Goal: Task Accomplishment & Management: Complete application form

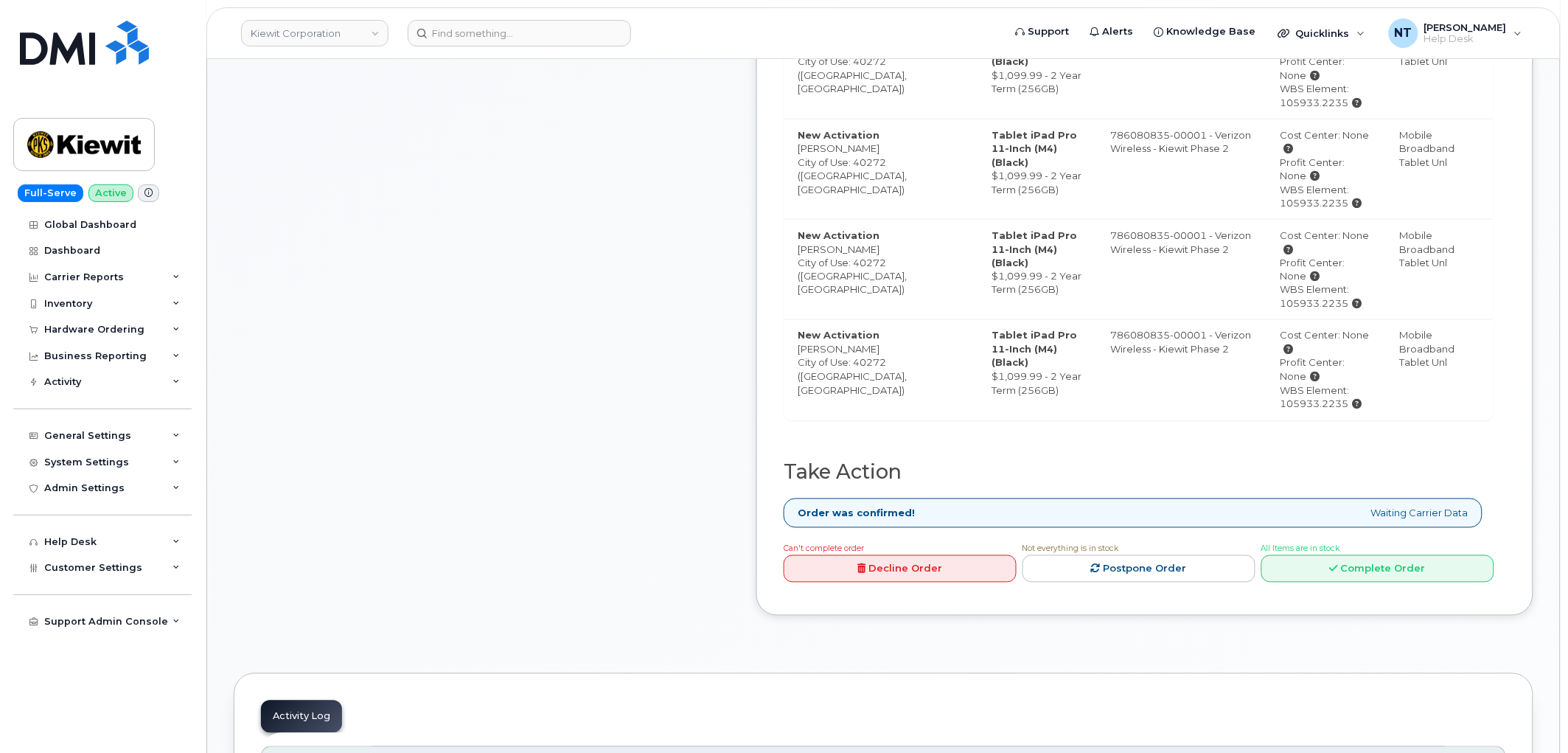
scroll to position [738, 0]
click at [1397, 571] on link "Complete Order" at bounding box center [1378, 567] width 233 height 27
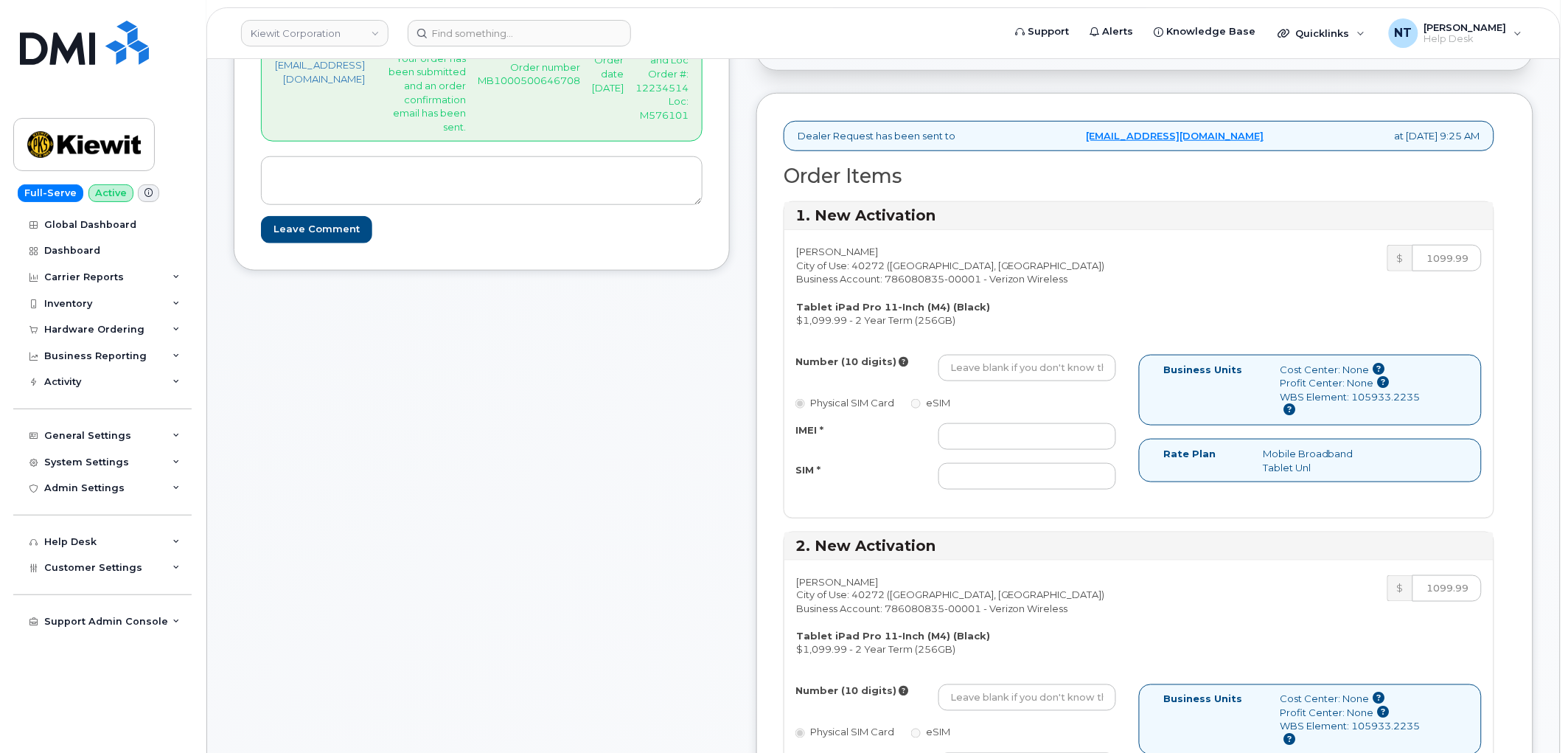
scroll to position [409, 0]
click at [1035, 428] on input "IMEI *" at bounding box center [1027, 438] width 178 height 26
paste input "352628750944250"
type input "352628750944250"
click at [1040, 474] on input "SIM *" at bounding box center [1027, 477] width 178 height 26
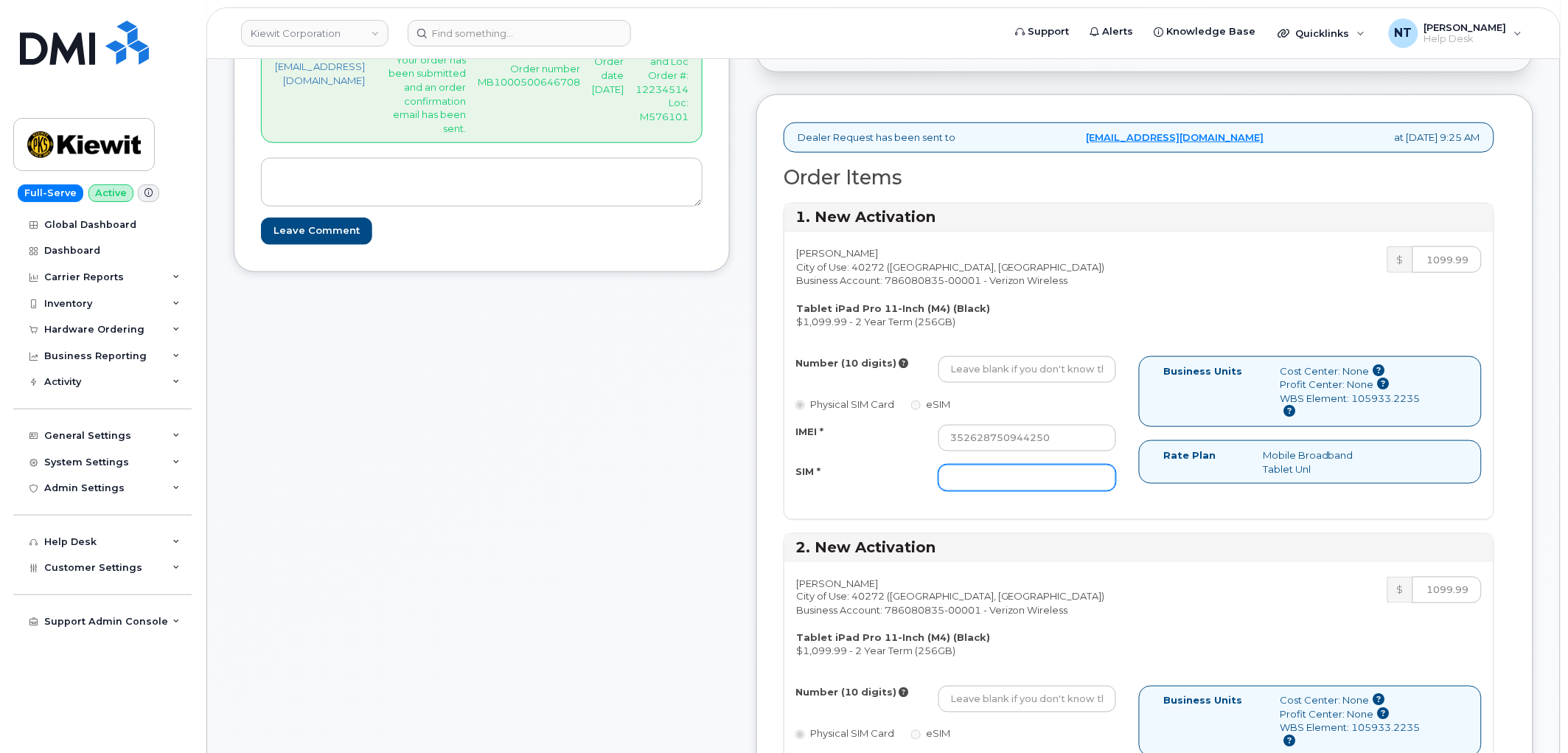
paste input "89049032007308888700194442380006"
type input "89049032007308888700194442380006"
drag, startPoint x: 1006, startPoint y: 352, endPoint x: 1014, endPoint y: 366, distance: 16.1
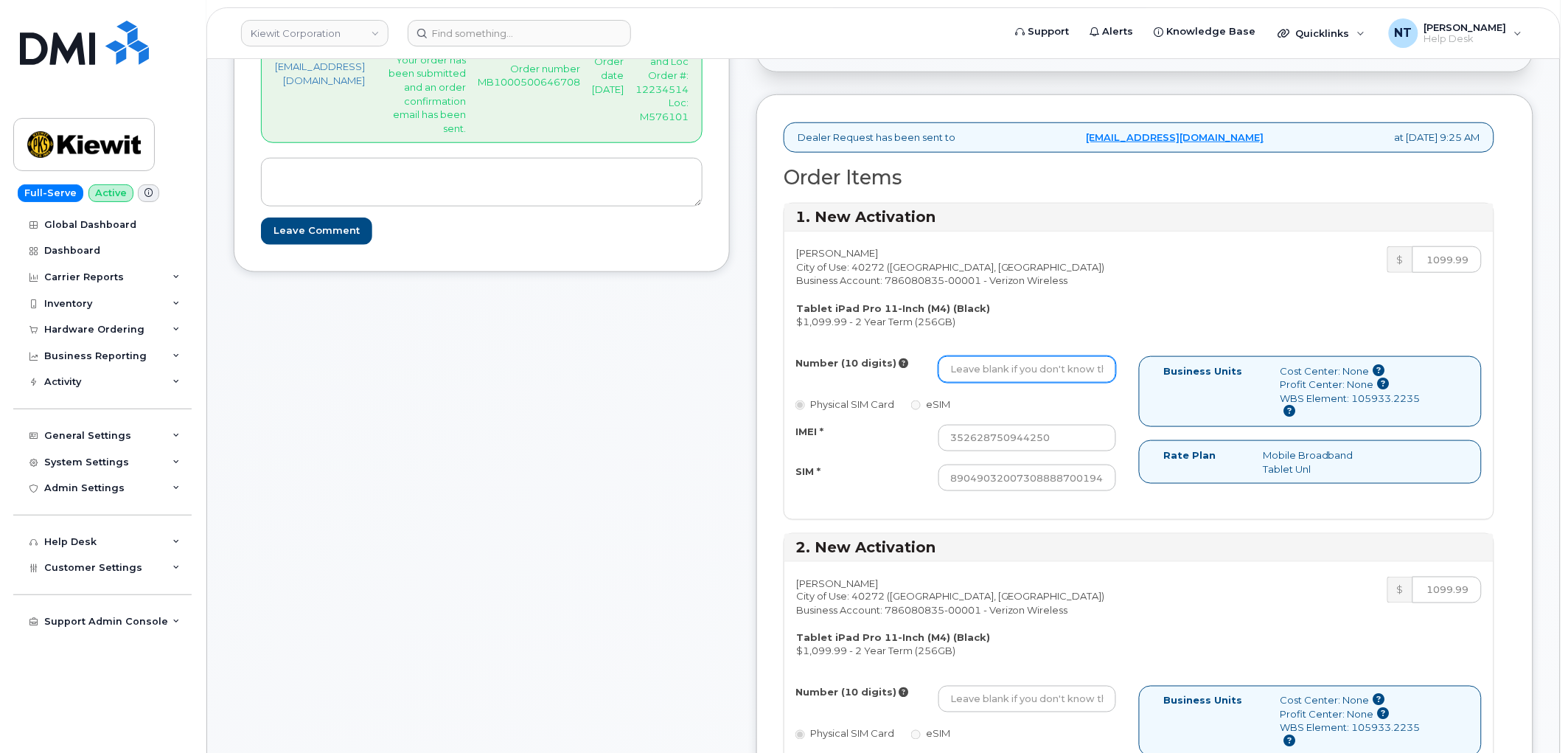
click at [1006, 354] on div "Valeria Duran City of Use: 40272 (Louisville, KY) Business Account: 786080835-0…" at bounding box center [1139, 374] width 709 height 287
click at [1019, 371] on input "Number (10 digits)" at bounding box center [1027, 369] width 178 height 26
paste input "812-786-9338"
click at [1033, 370] on input "812-786-9338" at bounding box center [1027, 369] width 178 height 26
drag, startPoint x: 1005, startPoint y: 370, endPoint x: 1025, endPoint y: 373, distance: 20.2
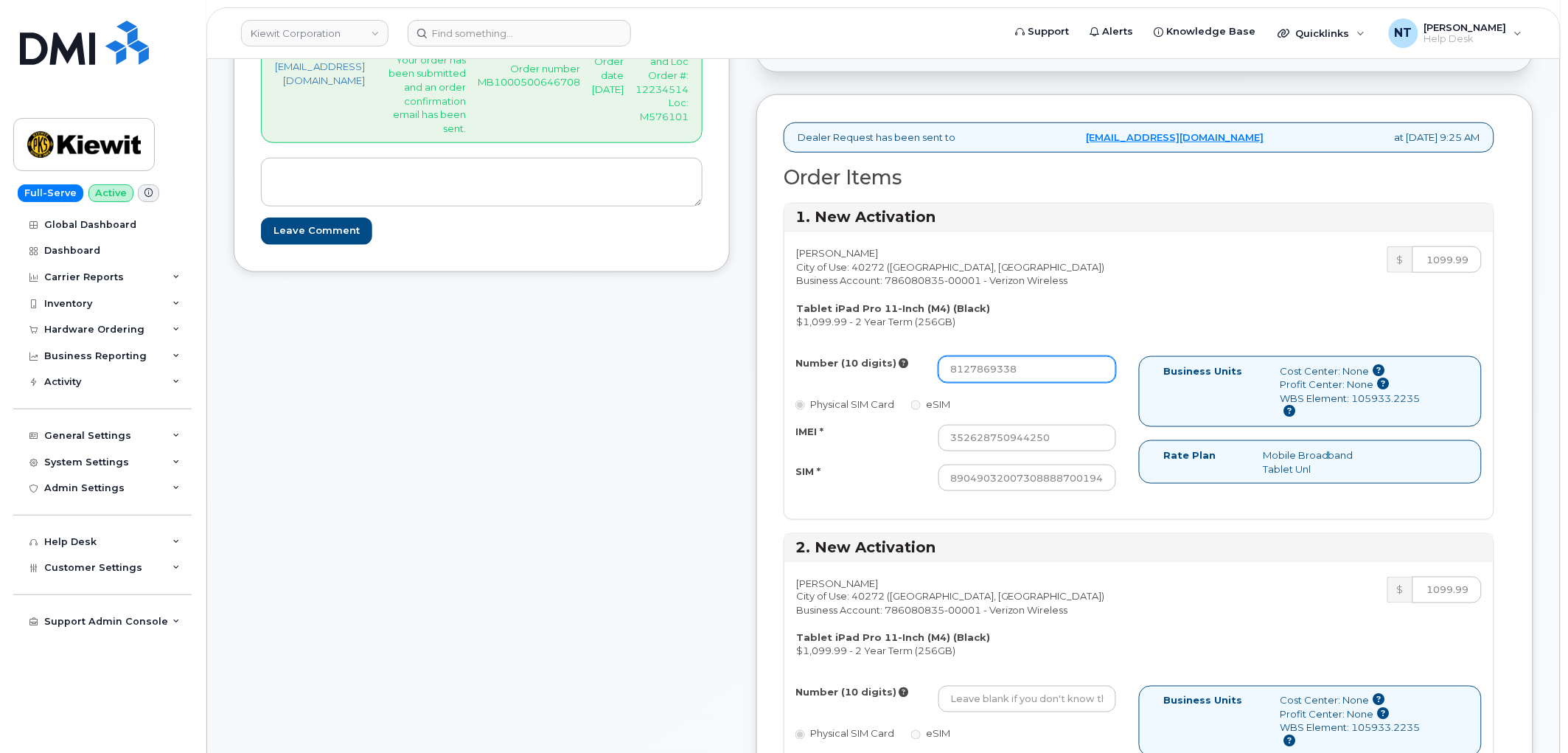
click at [1025, 373] on input "8127869338" at bounding box center [1027, 369] width 178 height 26
type input "8127869338"
drag, startPoint x: 1100, startPoint y: 482, endPoint x: 1176, endPoint y: 482, distance: 76.0
click at [1176, 482] on div "Number (10 digits) 8127869338 Physical SIM Card eSIM IMEI * 352628750944250 SIM…" at bounding box center [1139, 430] width 709 height 149
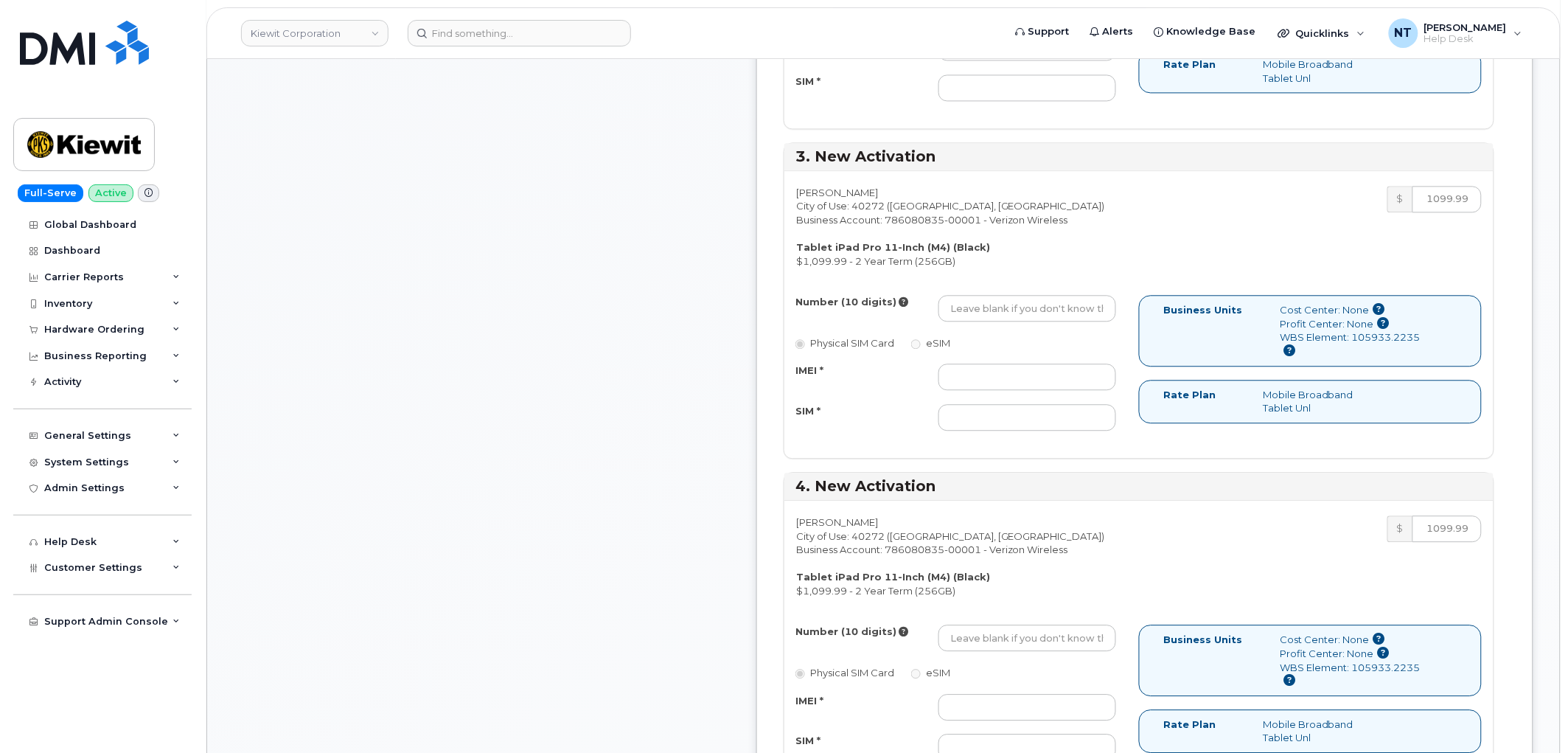
scroll to position [1146, 0]
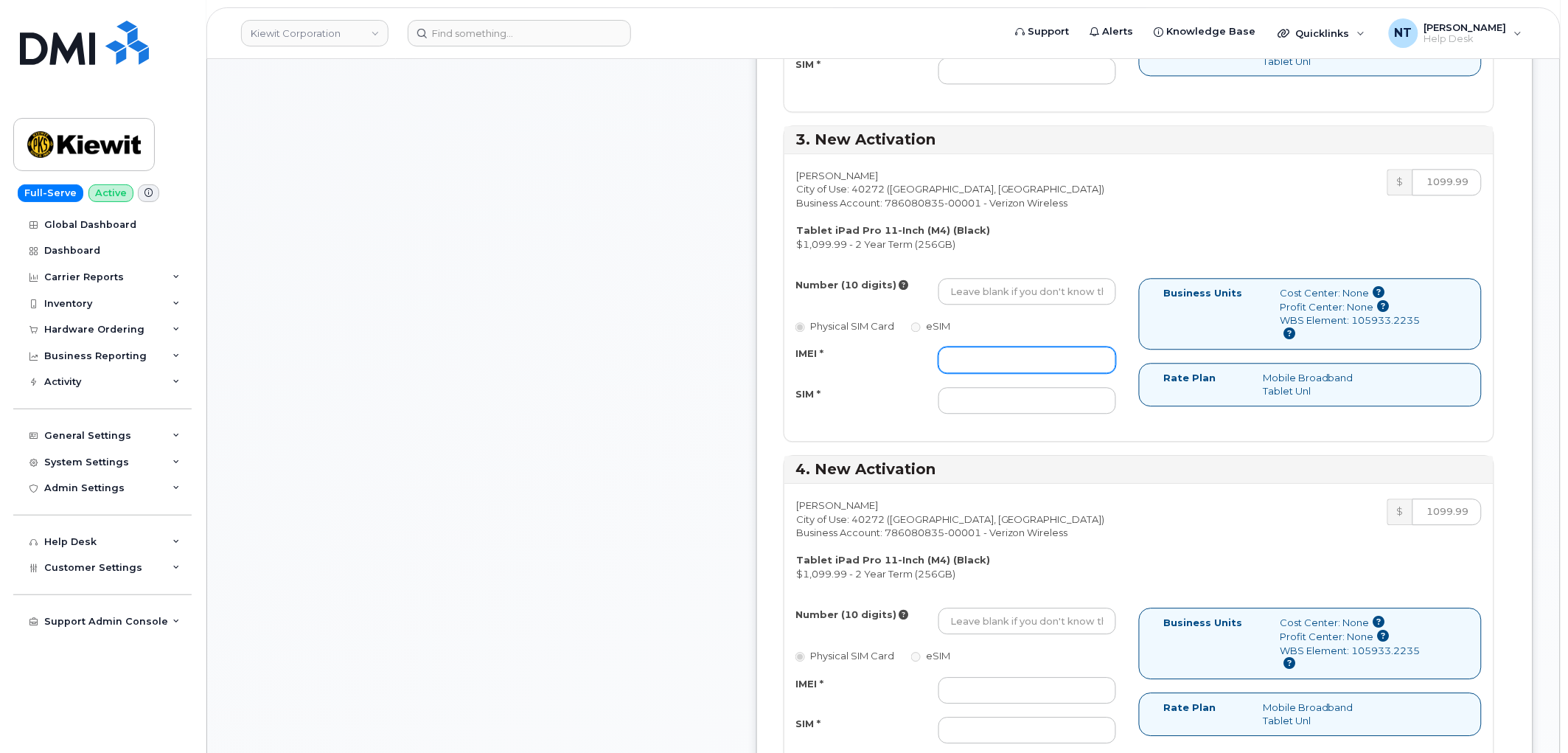
drag, startPoint x: 998, startPoint y: 358, endPoint x: 1006, endPoint y: 367, distance: 12.0
click at [998, 358] on input "IMEI *" at bounding box center [1027, 359] width 178 height 26
paste input "352628751236664"
type input "352628751236664"
click at [1065, 401] on input "SIM *" at bounding box center [1027, 400] width 178 height 26
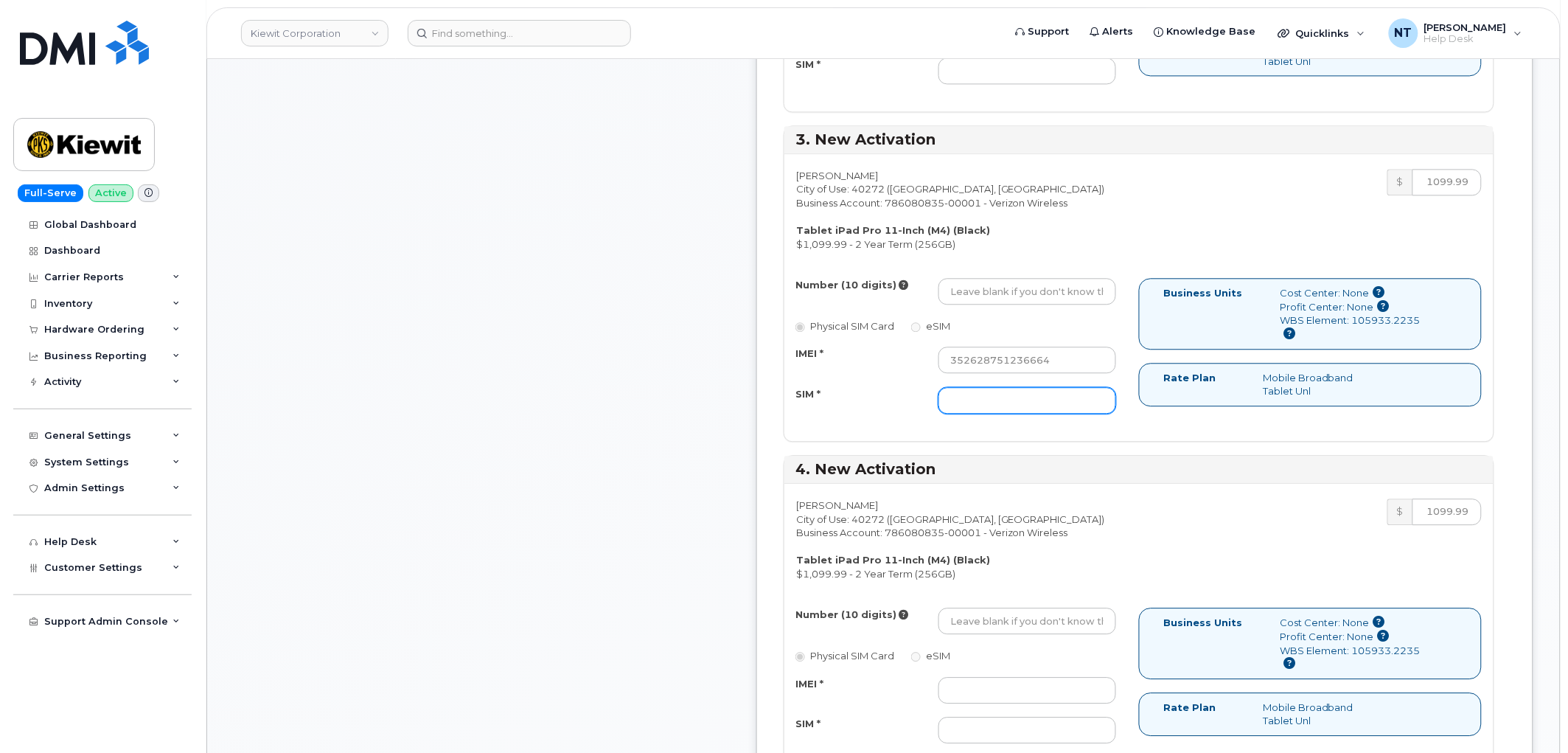
paste input "89049032007308888700194444299927"
type input "89049032007308888700194444299927"
click at [1038, 286] on input "Number (10 digits)" at bounding box center [1027, 290] width 178 height 26
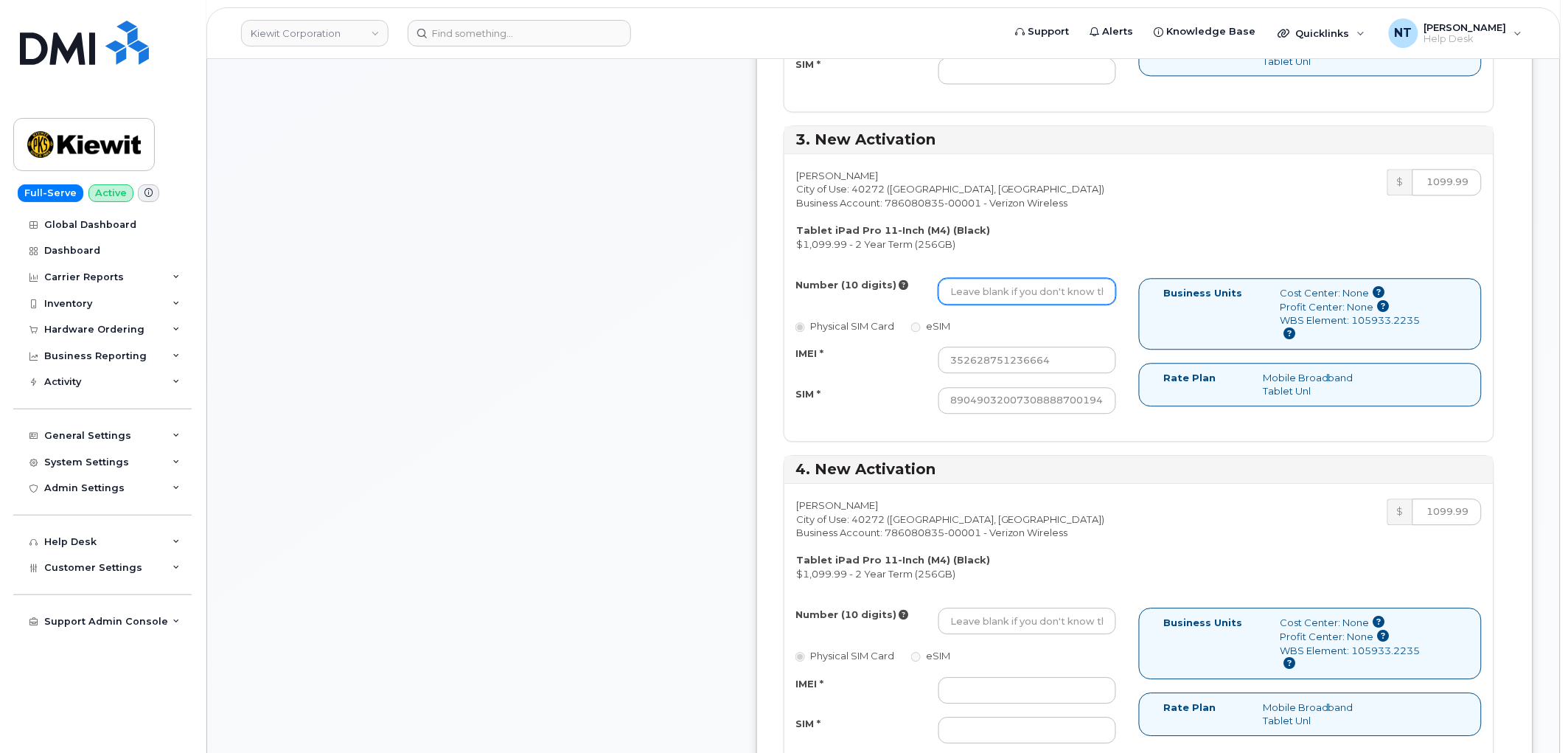
paste input "602-762-9264"
click at [1035, 296] on input "602-762-9264" at bounding box center [1027, 290] width 178 height 26
drag, startPoint x: 1005, startPoint y: 289, endPoint x: 1022, endPoint y: 294, distance: 17.7
click at [1022, 294] on input "6027629264" at bounding box center [1027, 290] width 178 height 26
type input "6027629264"
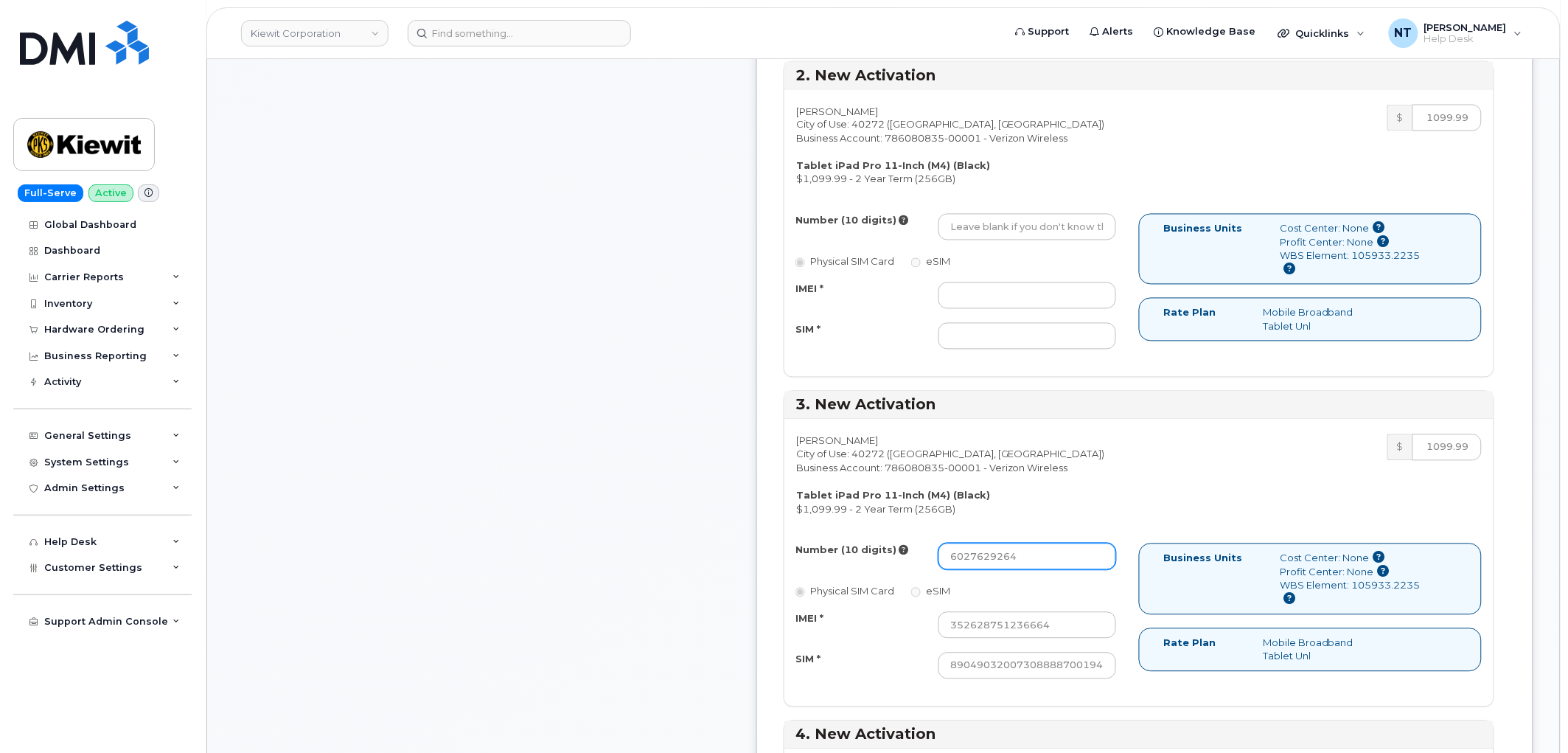
scroll to position [738, 0]
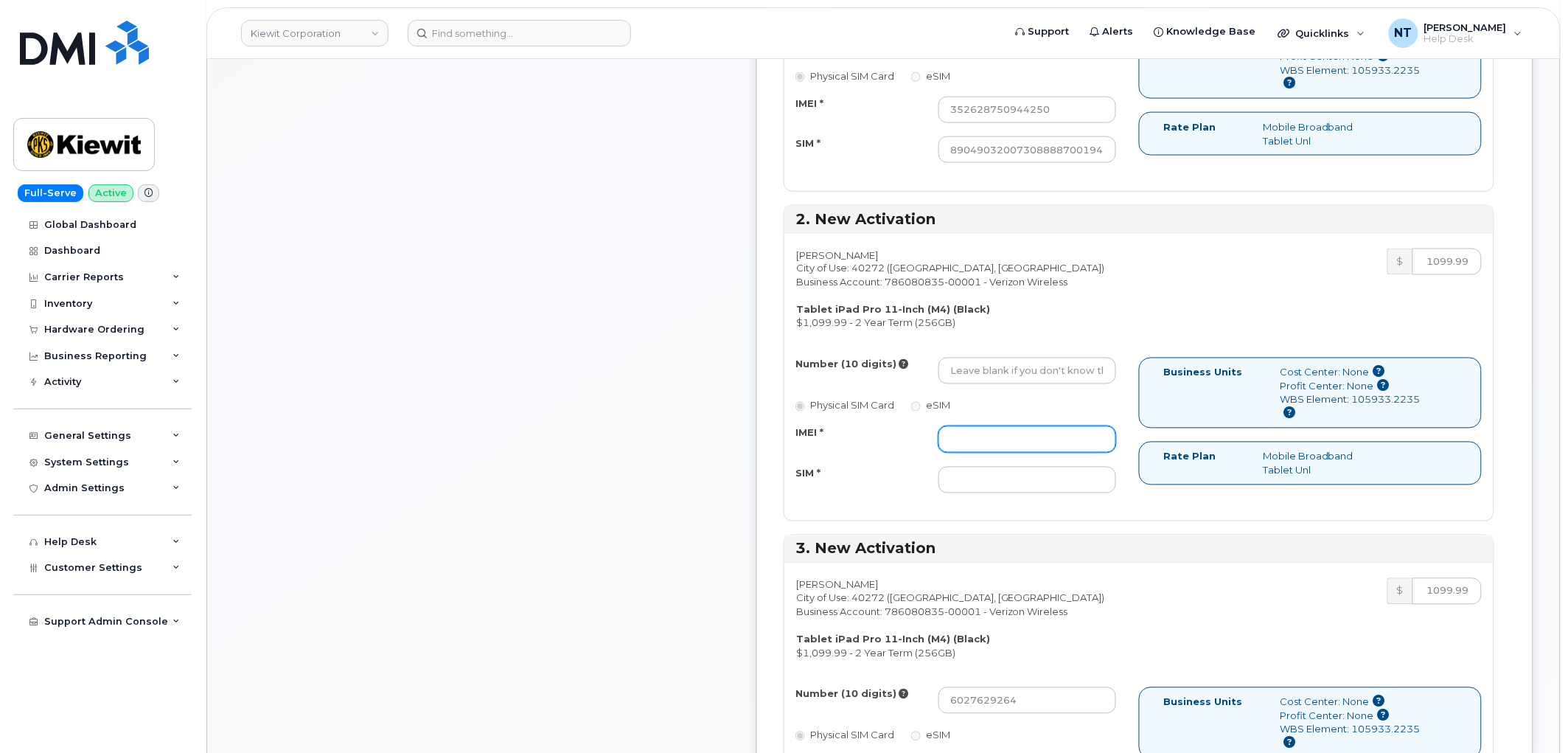
click at [1029, 438] on input "IMEI *" at bounding box center [1027, 438] width 178 height 26
paste input "352628750620645"
type input "352628750620645"
click at [1038, 482] on input "SIM *" at bounding box center [1027, 479] width 178 height 26
paste input "89049032007308888700194447679795"
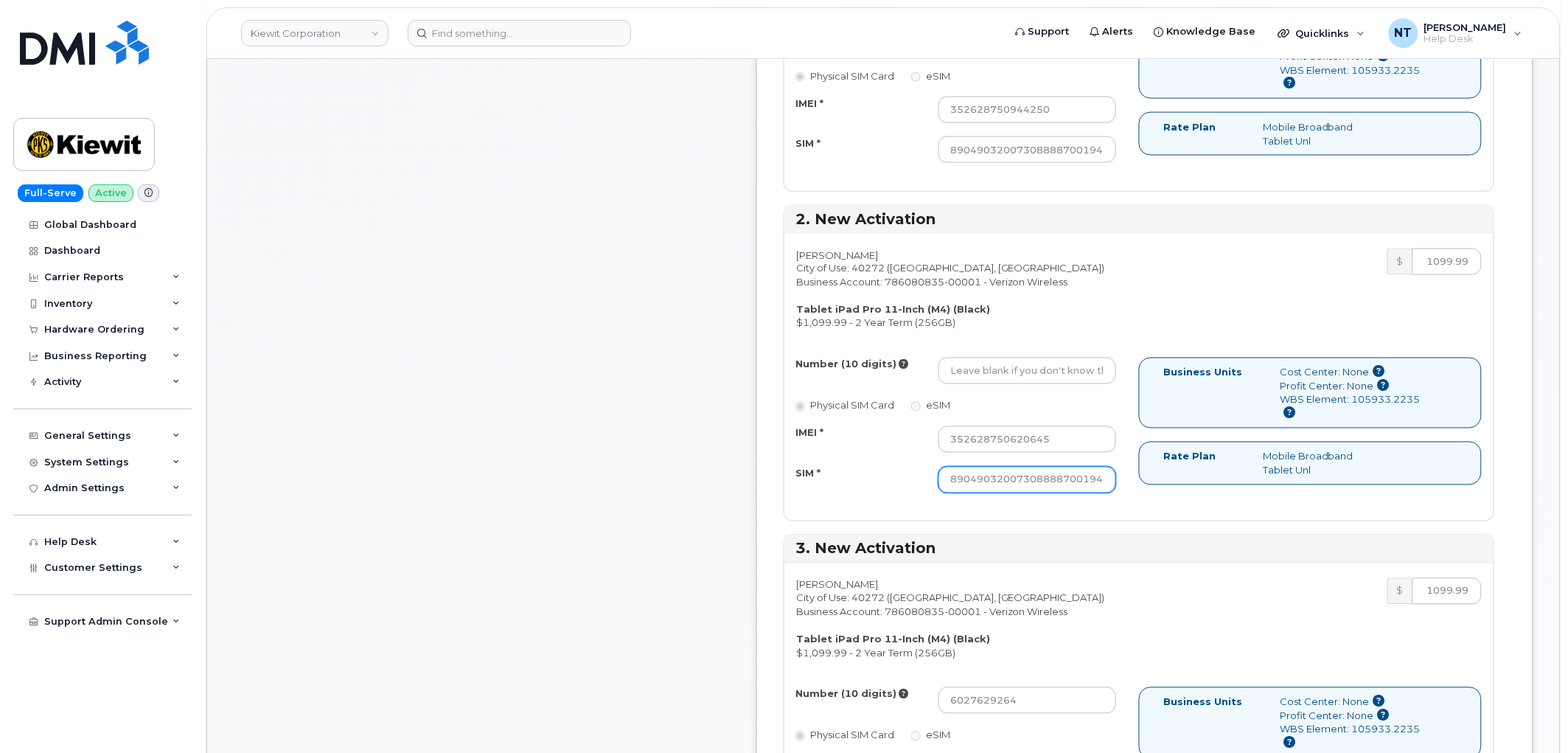
scroll to position [0, 70]
type input "89049032007308888700194447679795"
click at [1037, 373] on input "Number (10 digits)" at bounding box center [1027, 371] width 178 height 26
paste input "602-762-4492"
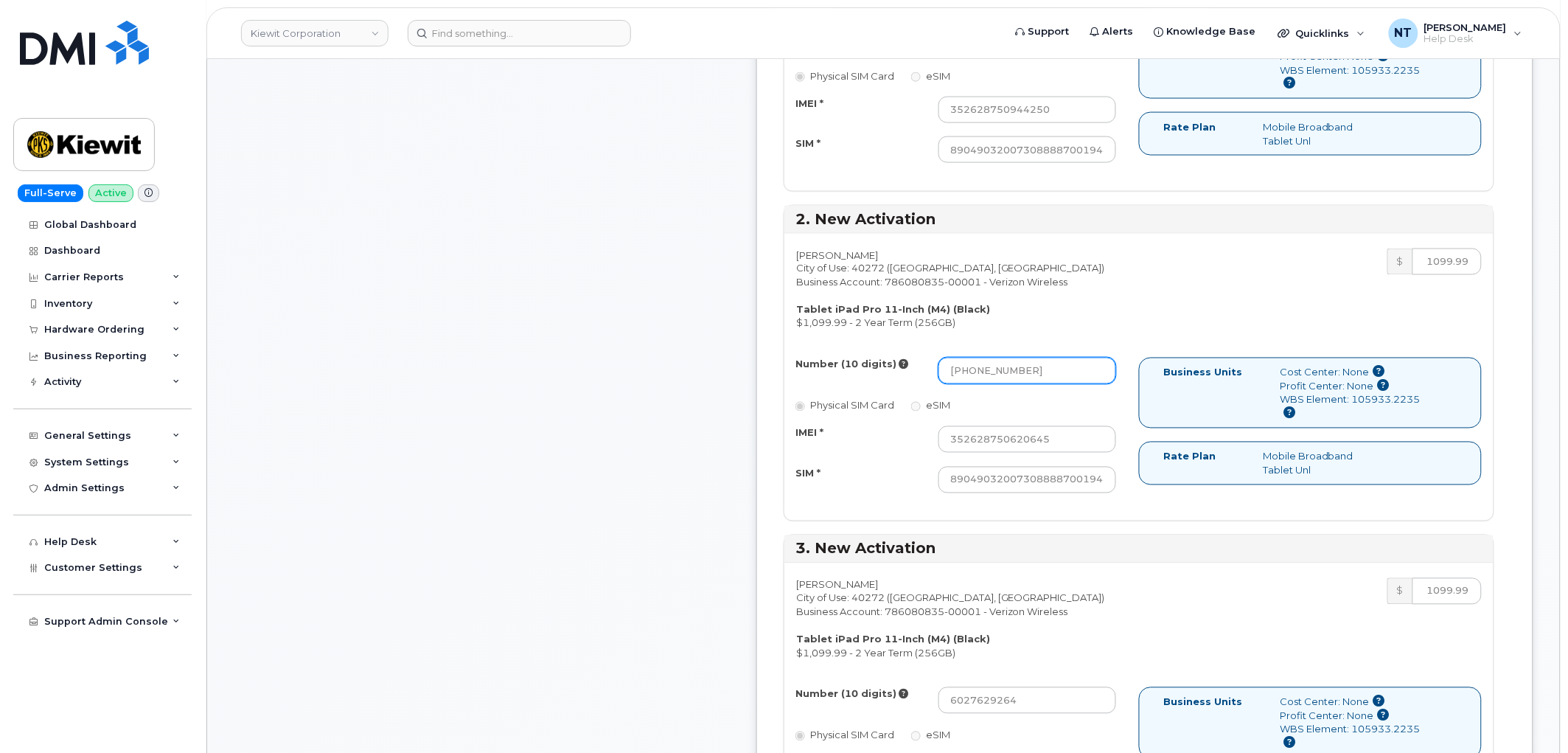
click at [1030, 376] on input "602-762-4492" at bounding box center [1027, 371] width 178 height 26
drag, startPoint x: 1004, startPoint y: 376, endPoint x: 1023, endPoint y: 378, distance: 19.1
click at [1023, 378] on input "6027624492" at bounding box center [1027, 371] width 178 height 26
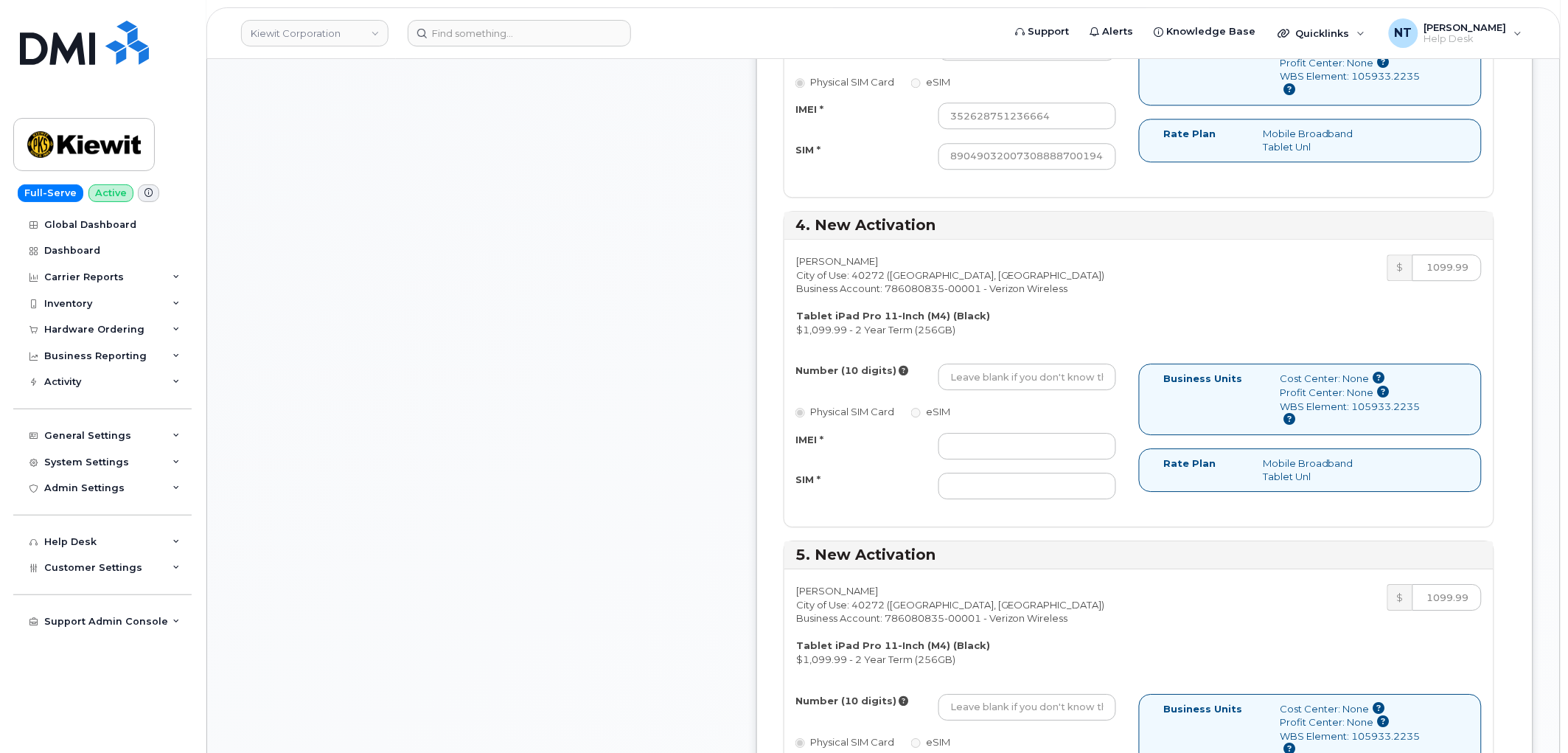
scroll to position [1392, 0]
type input "6027624492"
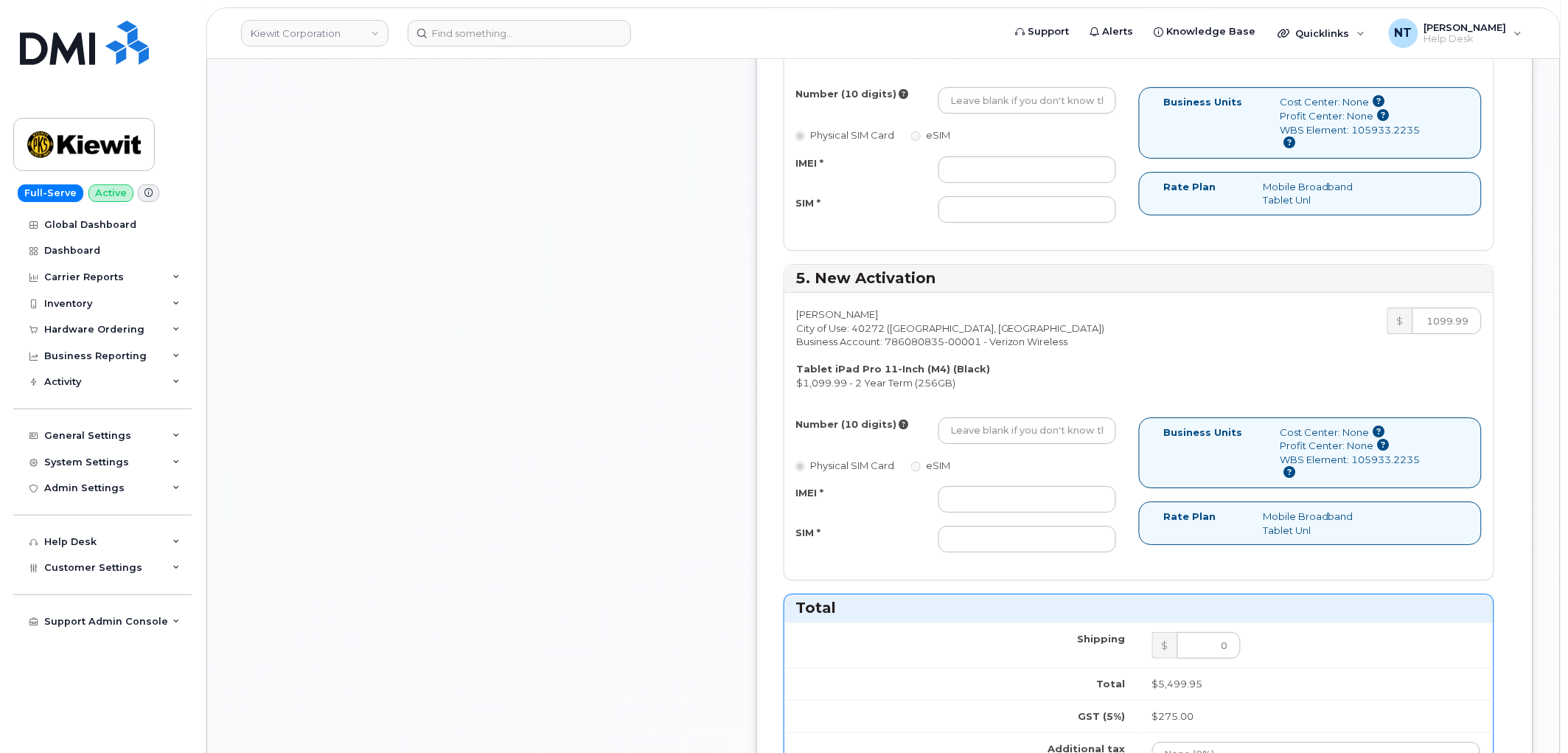
scroll to position [1720, 0]
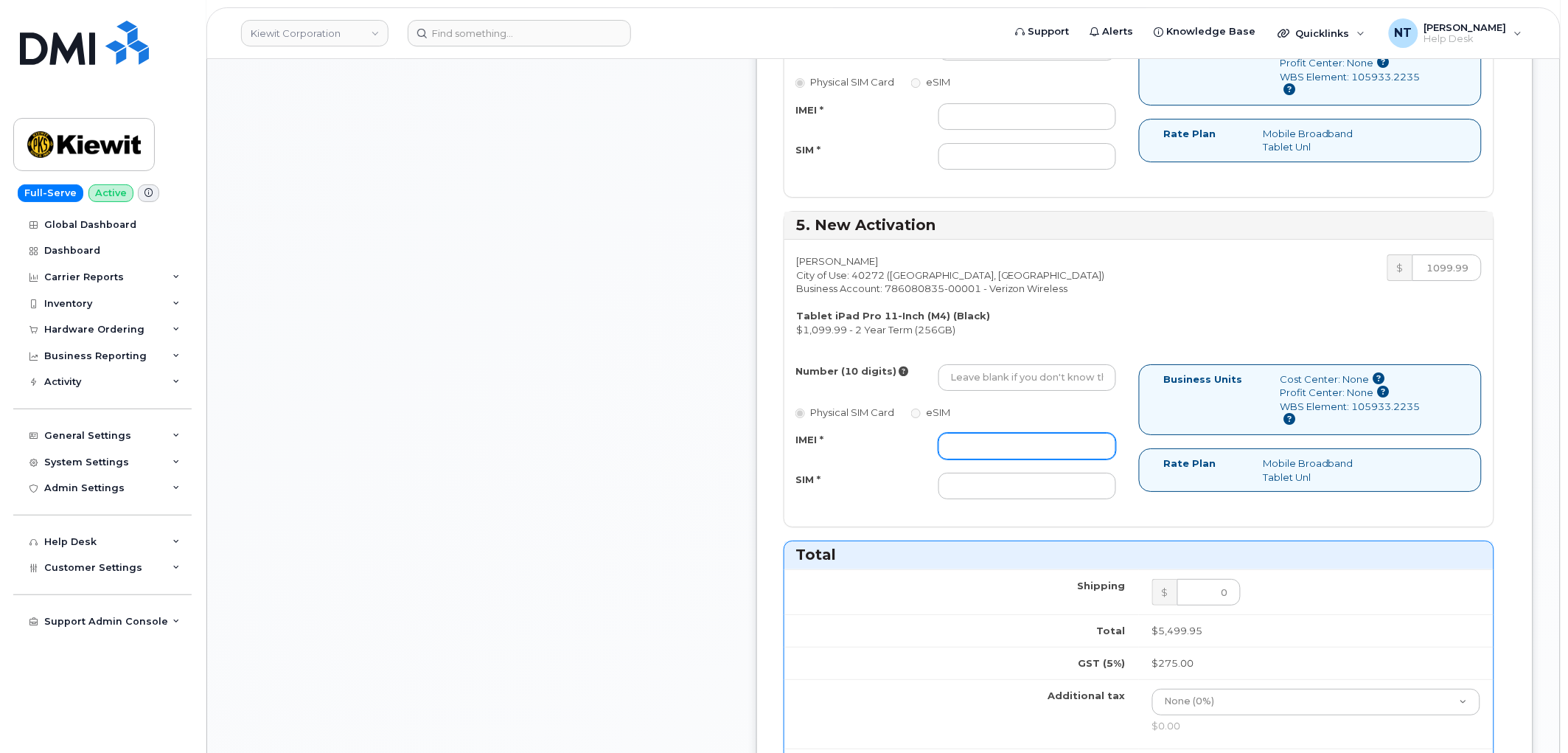
drag, startPoint x: 1009, startPoint y: 447, endPoint x: 1022, endPoint y: 452, distance: 13.9
click at [1009, 447] on input "IMEI *" at bounding box center [1027, 446] width 178 height 26
paste input "352628751075948"
type input "352628751075948"
click at [1025, 490] on input "SIM *" at bounding box center [1027, 485] width 178 height 26
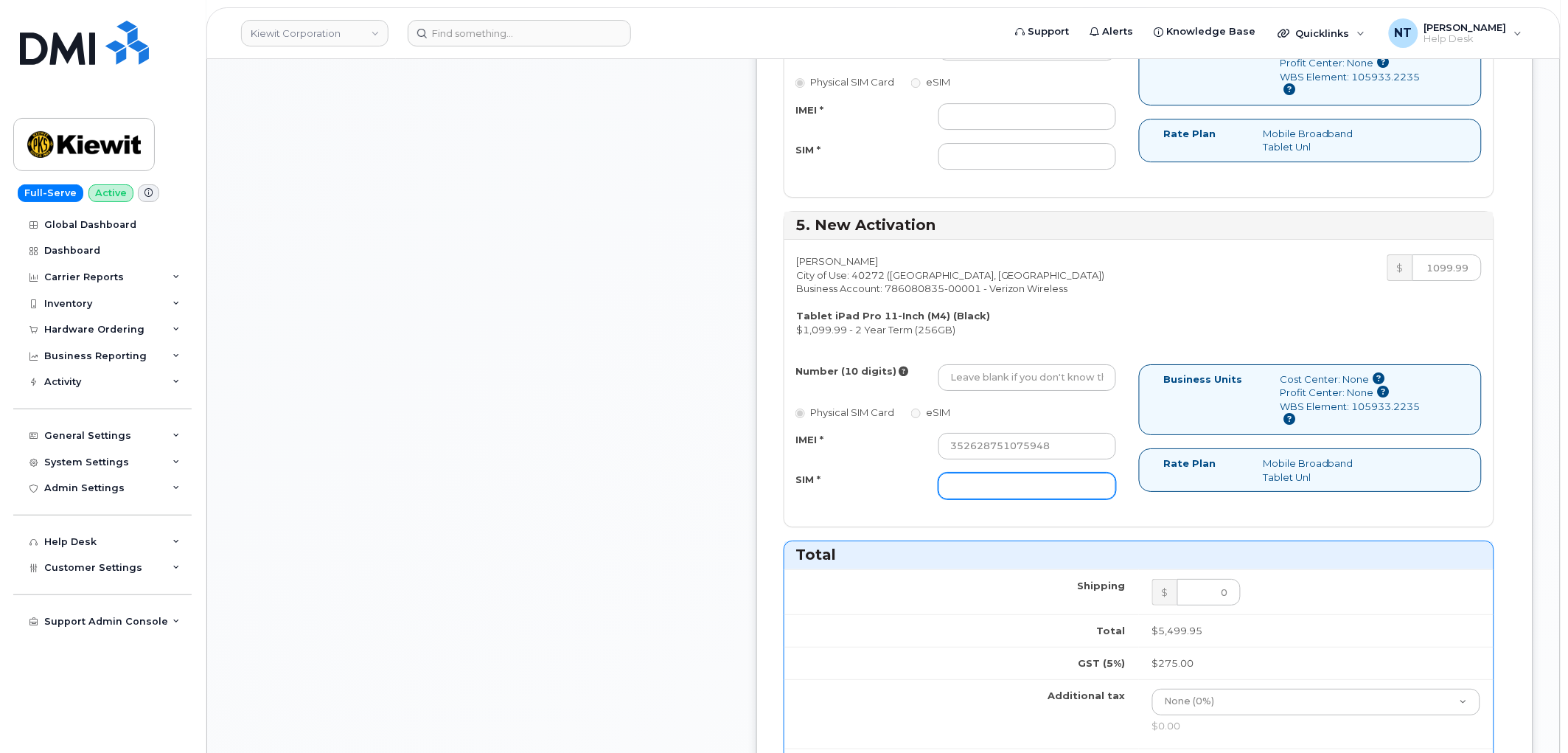
paste input "89049032007308888700194453149237"
type input "89049032007308888700194453149237"
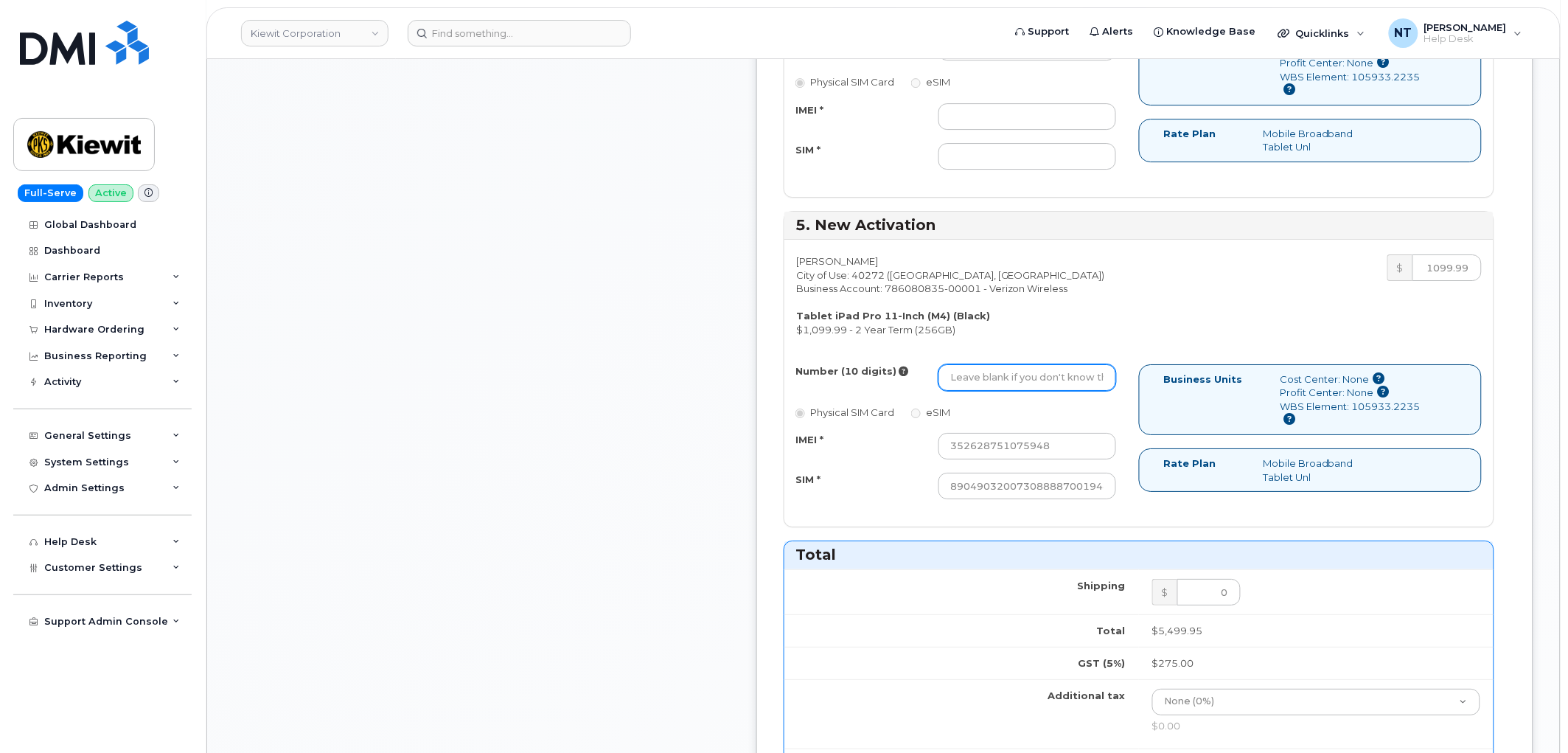
click at [1046, 374] on input "Number (10 digits)" at bounding box center [1027, 377] width 178 height 26
paste input "602-762-5516"
type input "602-762-5516"
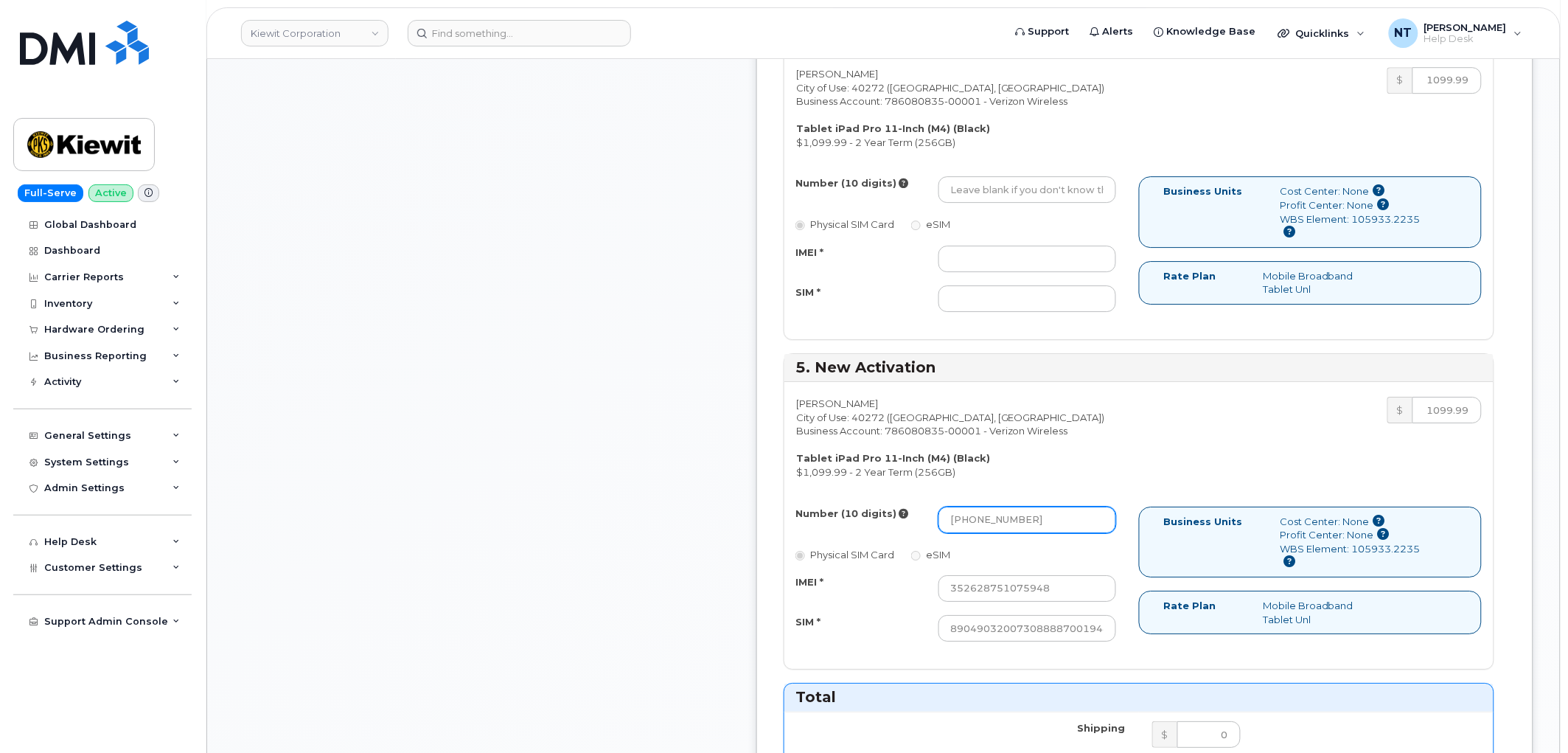
scroll to position [1474, 0]
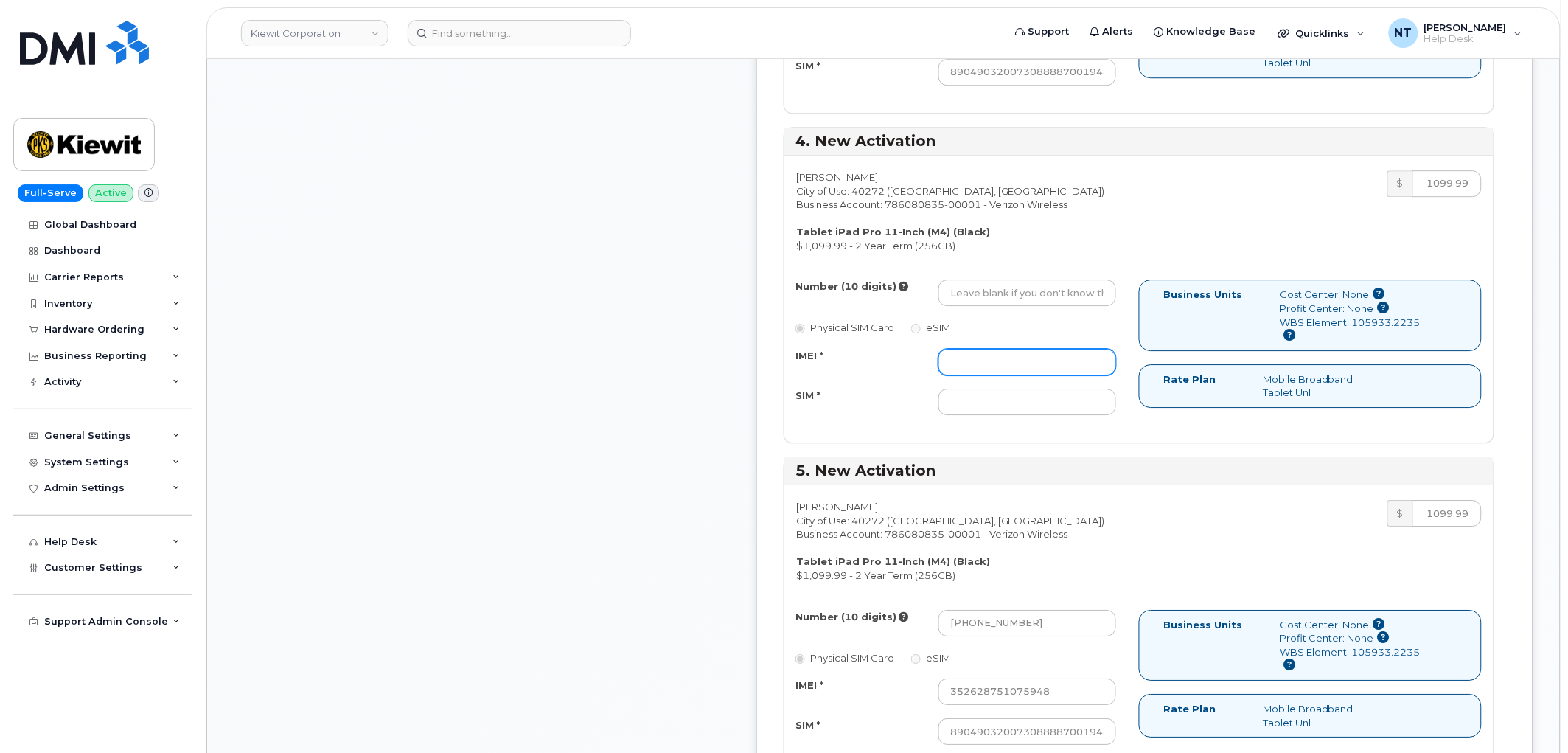
click at [1056, 351] on input "IMEI *" at bounding box center [1027, 362] width 178 height 26
paste input "352628750370720"
type input "352628750370720"
click at [1038, 402] on input "SIM *" at bounding box center [1027, 401] width 178 height 26
paste input "89049032007308888700194449183780"
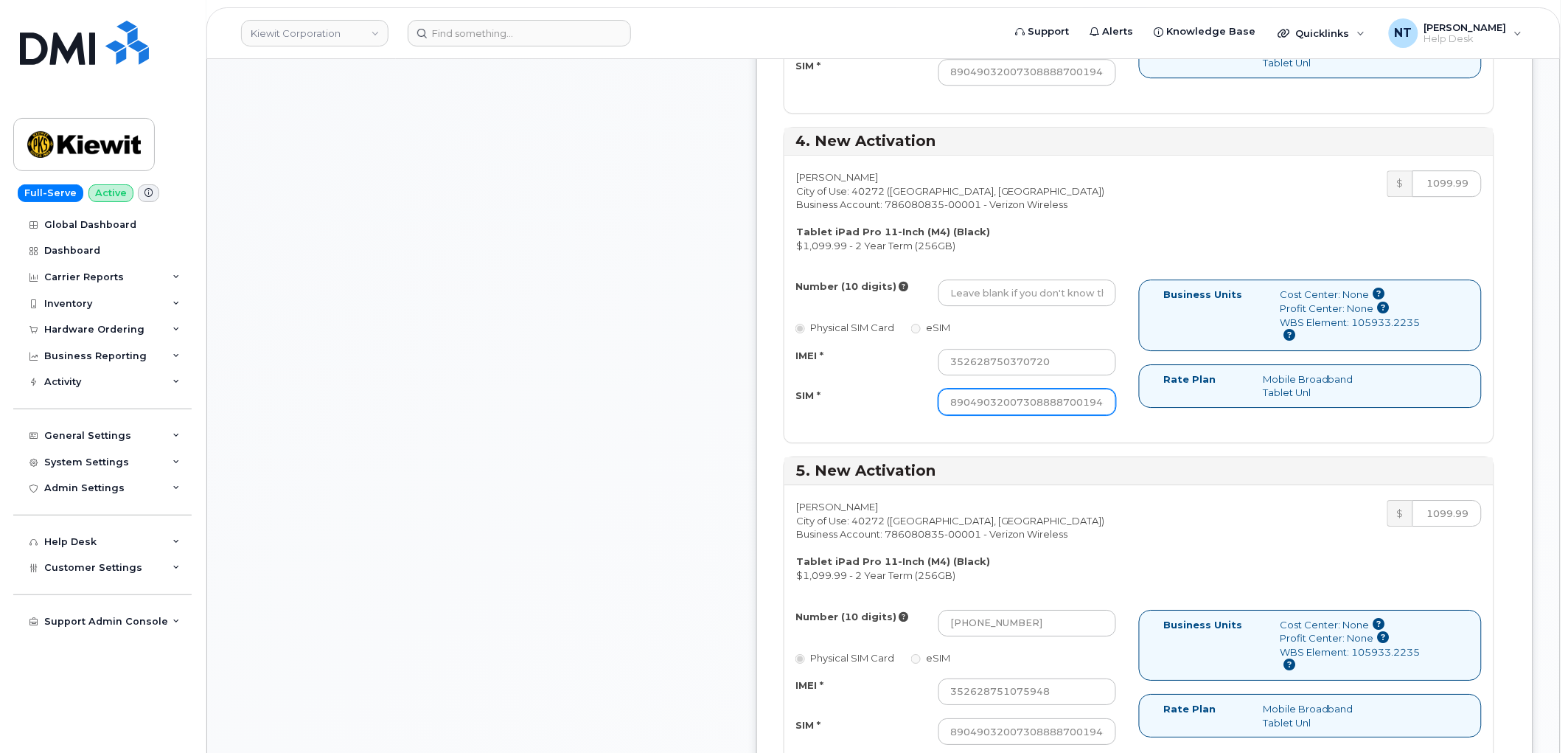
scroll to position [0, 70]
type input "89049032007308888700194449183780"
click at [1025, 278] on div "Valeria Duran City of Use: 40272 (Louisville, KY) Business Account: 786080835-0…" at bounding box center [1139, 298] width 709 height 287
click at [1028, 294] on input "Number (10 digits)" at bounding box center [1027, 292] width 178 height 26
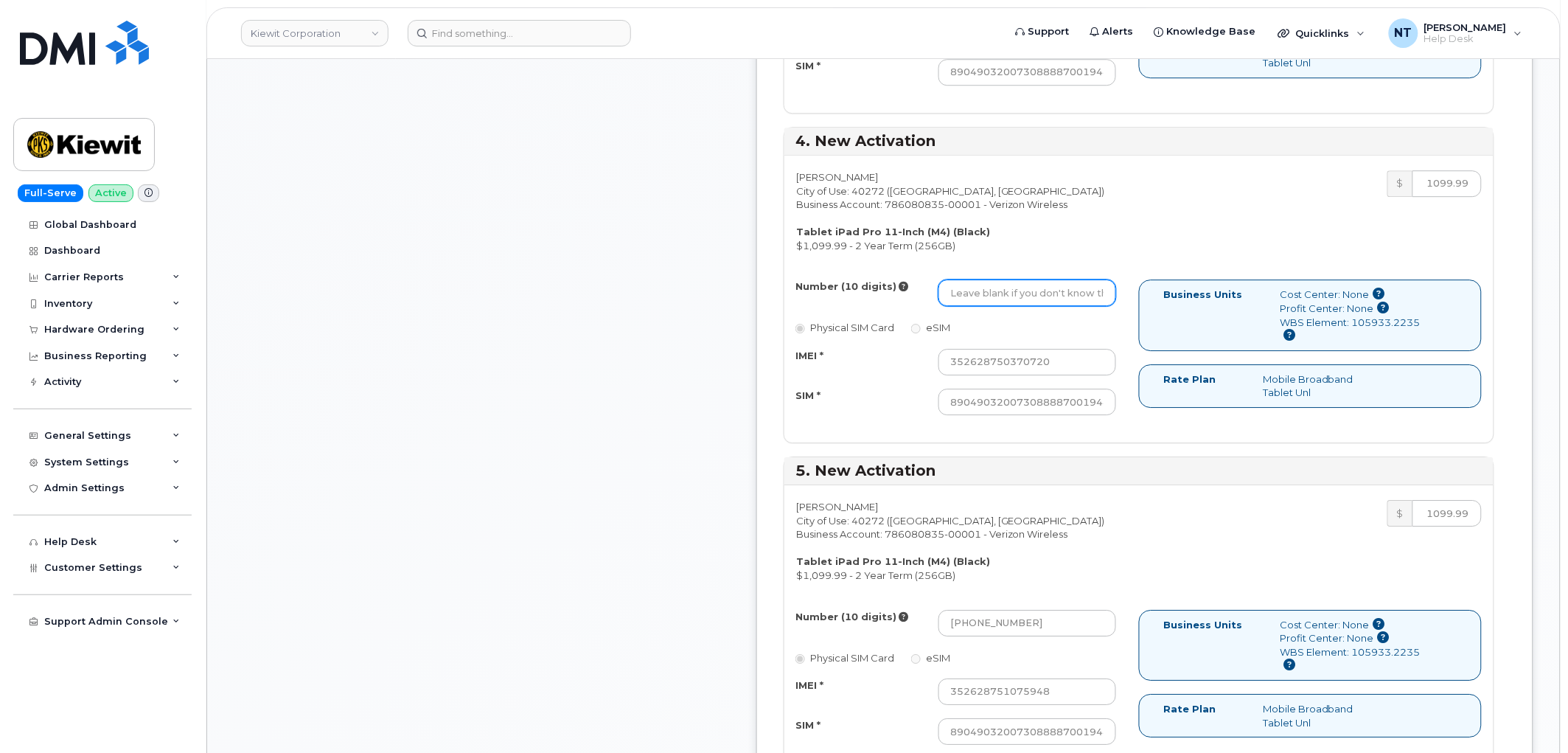
paste input "602-762-8842"
click at [1030, 294] on input "602-762-8842" at bounding box center [1027, 292] width 178 height 26
drag, startPoint x: 1006, startPoint y: 297, endPoint x: 1026, endPoint y: 300, distance: 20.2
click at [1026, 300] on input "6027628842" at bounding box center [1027, 292] width 178 height 26
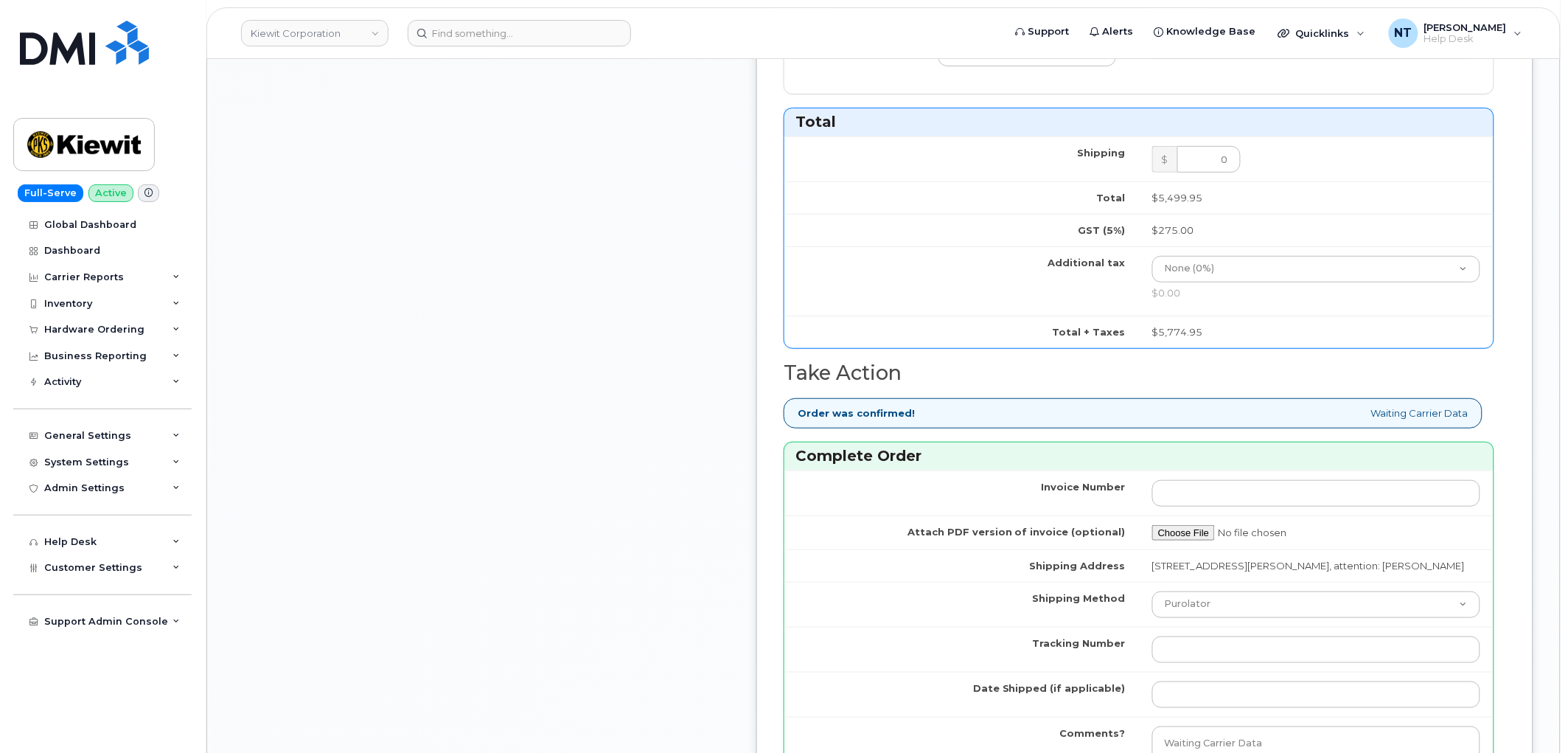
scroll to position [2212, 0]
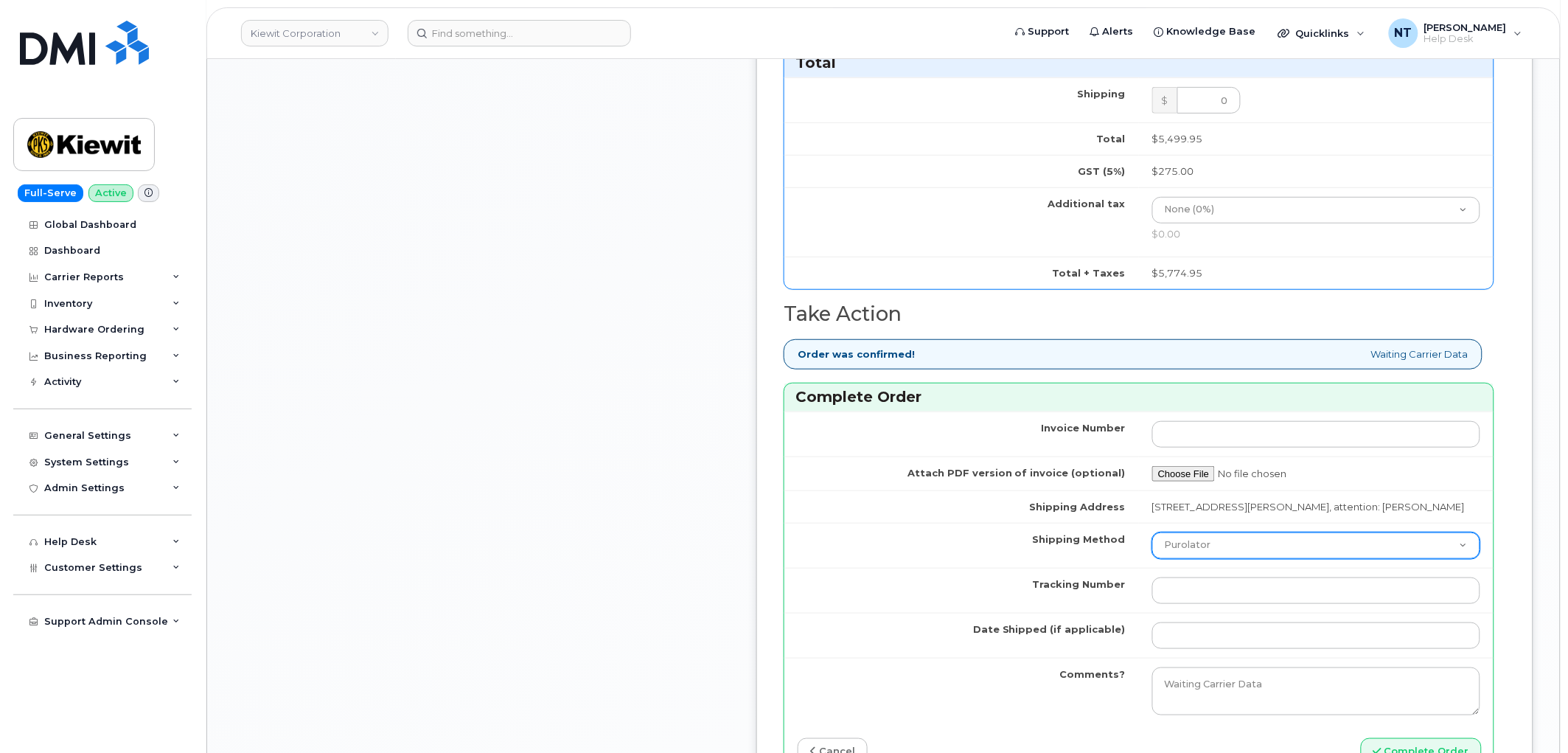
type input "6027628842"
click at [1268, 559] on select "Purolator UPS FedEx Canada Post Courier Other Drop Off Pick Up" at bounding box center [1316, 545] width 328 height 26
select select "FedEx"
click at [1174, 546] on select "Purolator UPS FedEx Canada Post Courier Other Drop Off Pick Up" at bounding box center [1316, 545] width 328 height 26
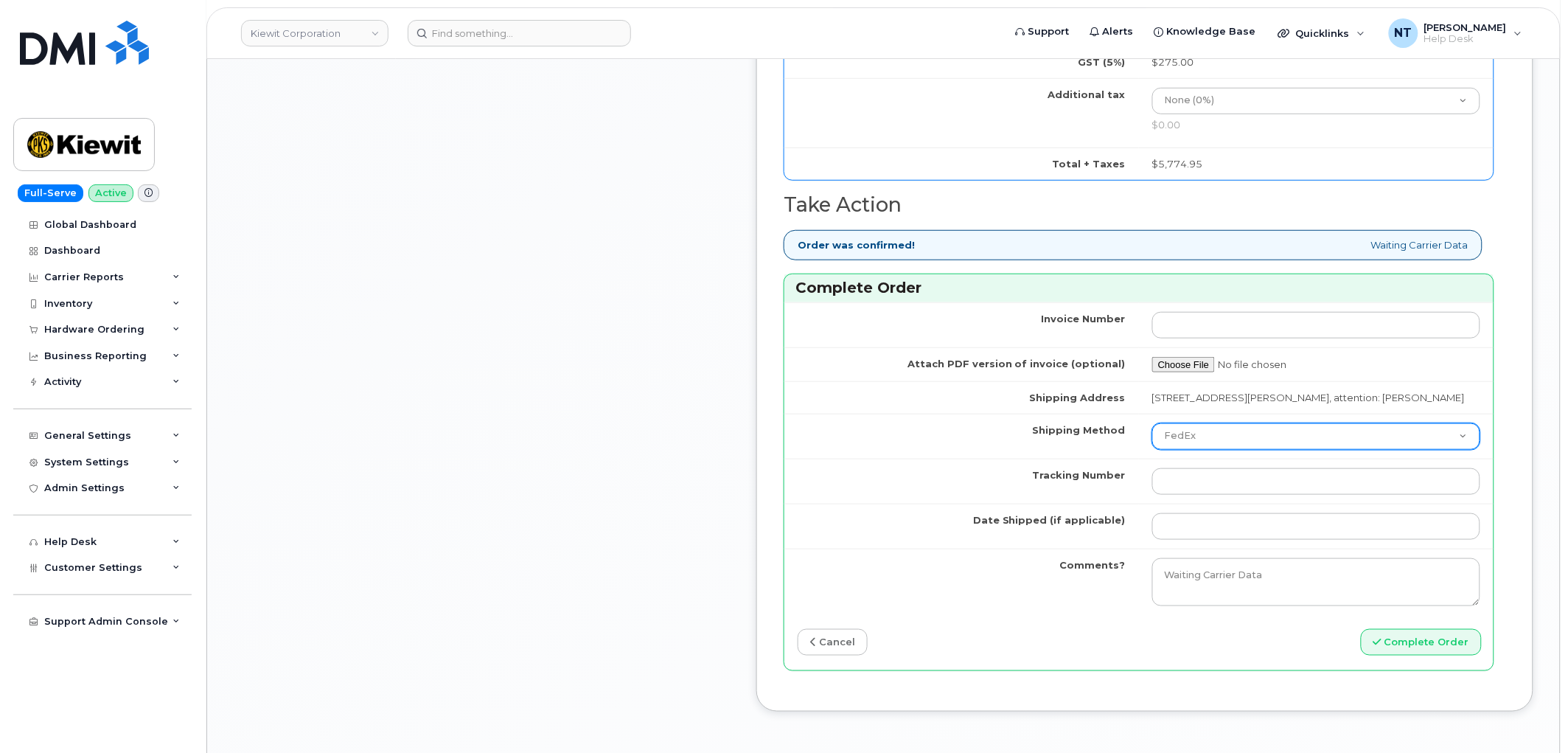
scroll to position [2376, 0]
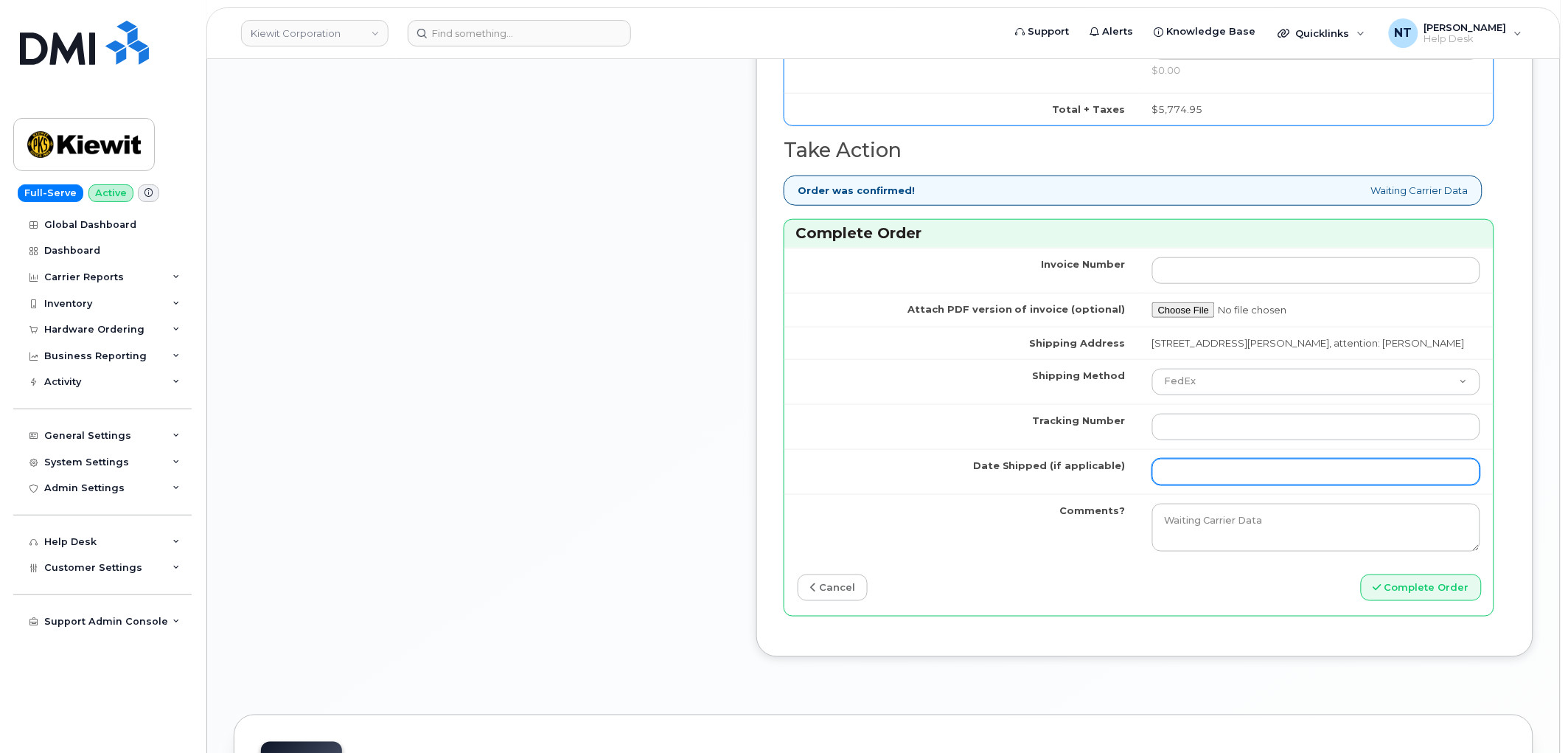
click at [1239, 480] on input "Date Shipped (if applicable)" at bounding box center [1316, 471] width 328 height 26
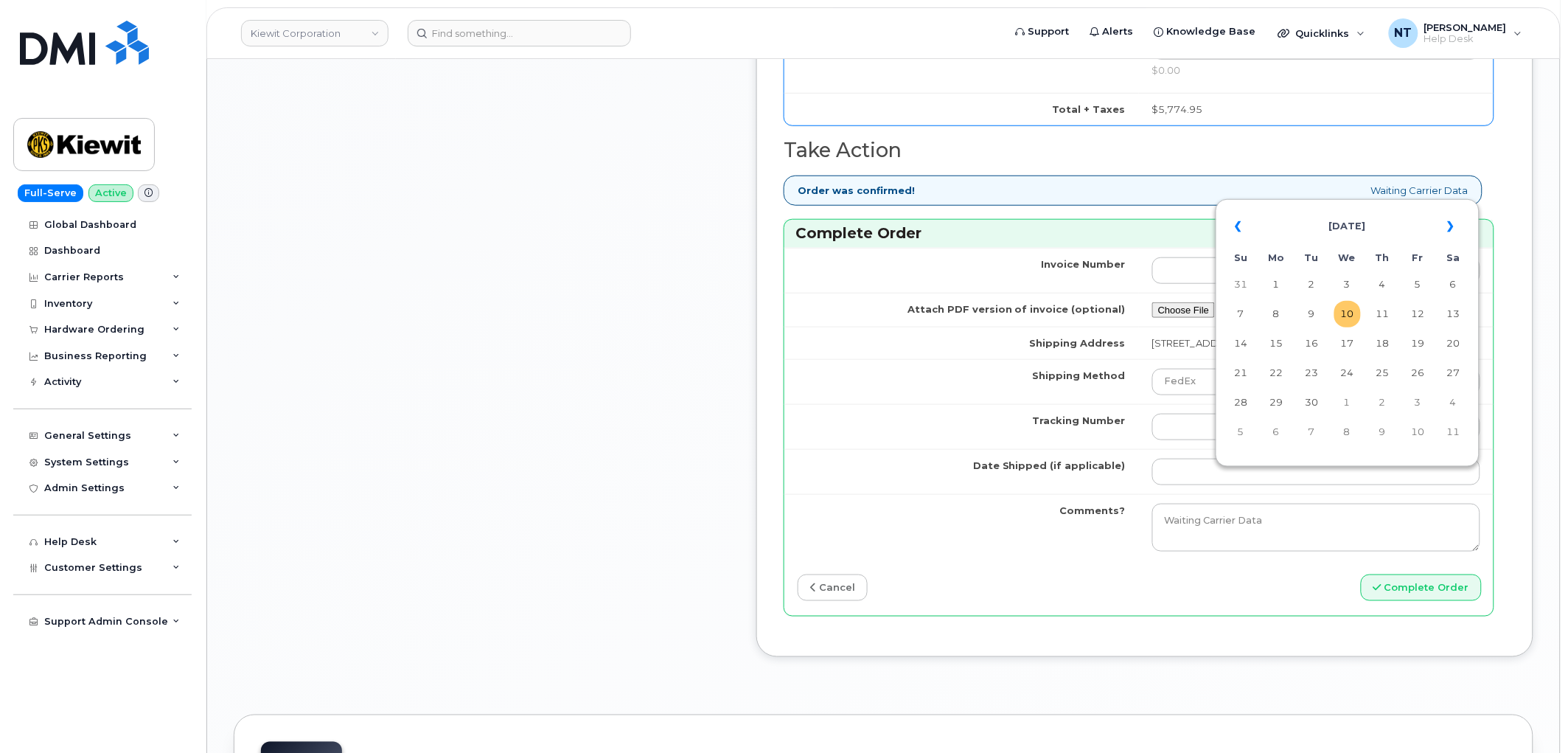
click at [1346, 314] on td "10" at bounding box center [1347, 314] width 26 height 26
type input "[DATE]"
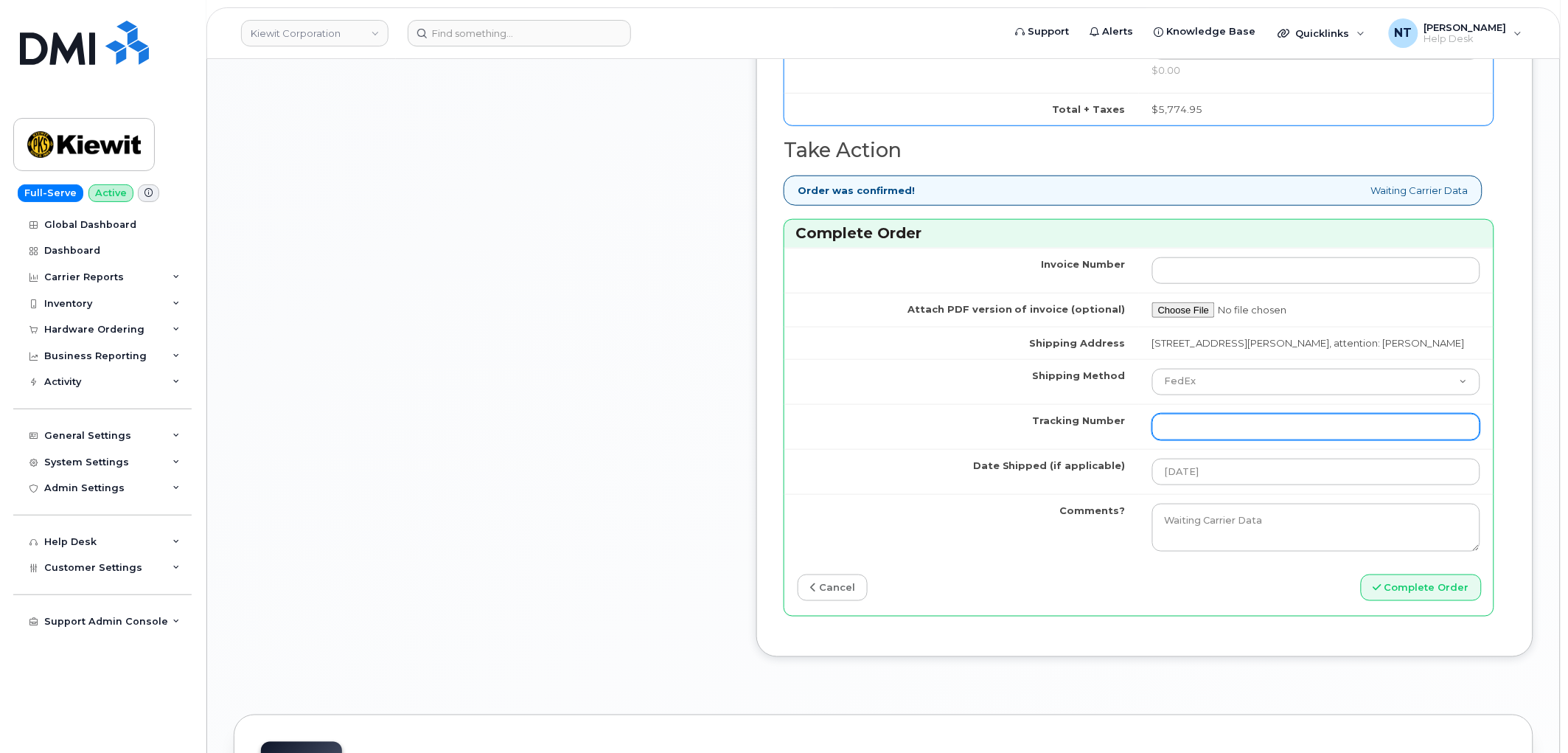
click at [1225, 440] on input "Tracking Number" at bounding box center [1316, 427] width 328 height 26
paste input "444401116606"
type input "444401116606"
drag, startPoint x: 1426, startPoint y: 608, endPoint x: 718, endPoint y: 424, distance: 731.5
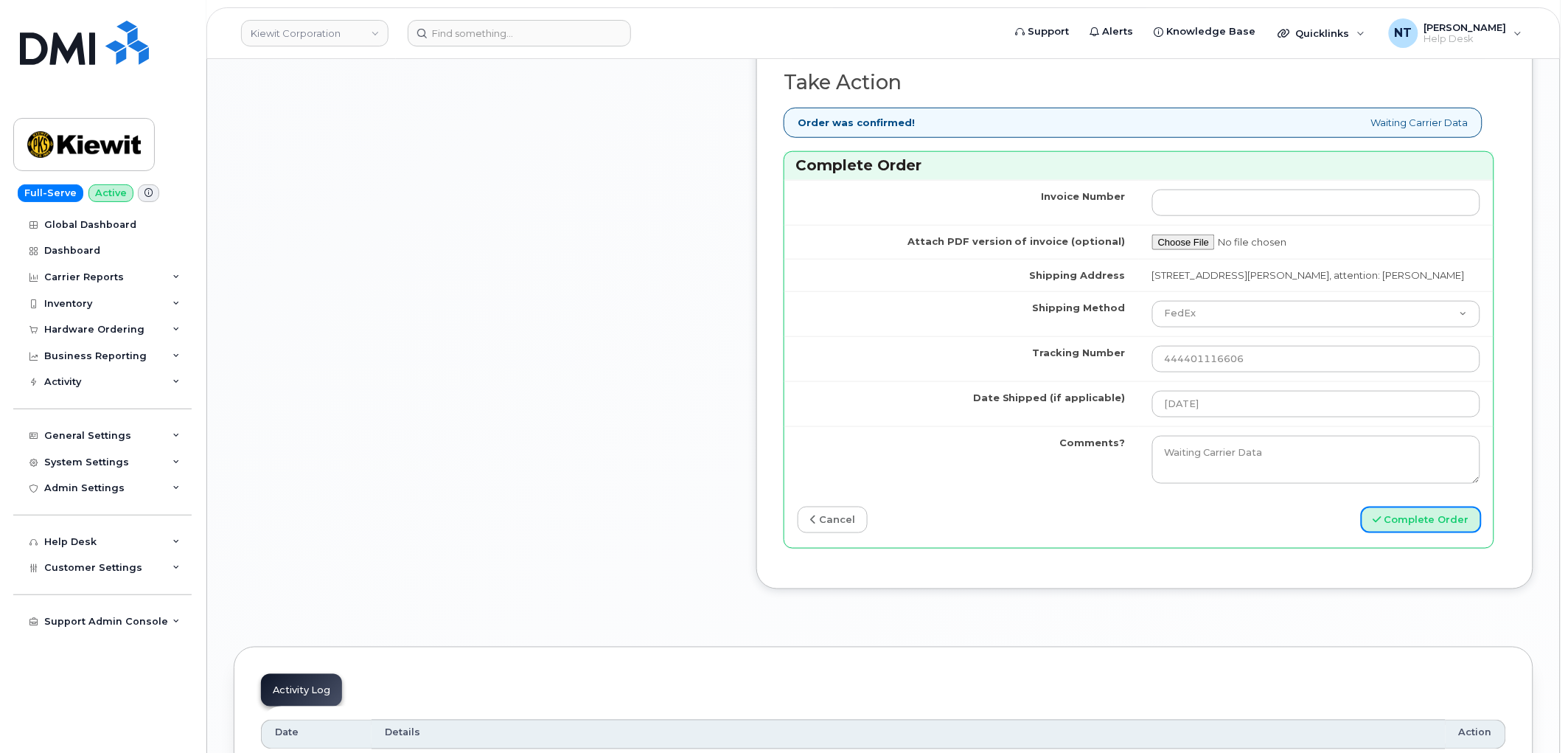
scroll to position [2539, 0]
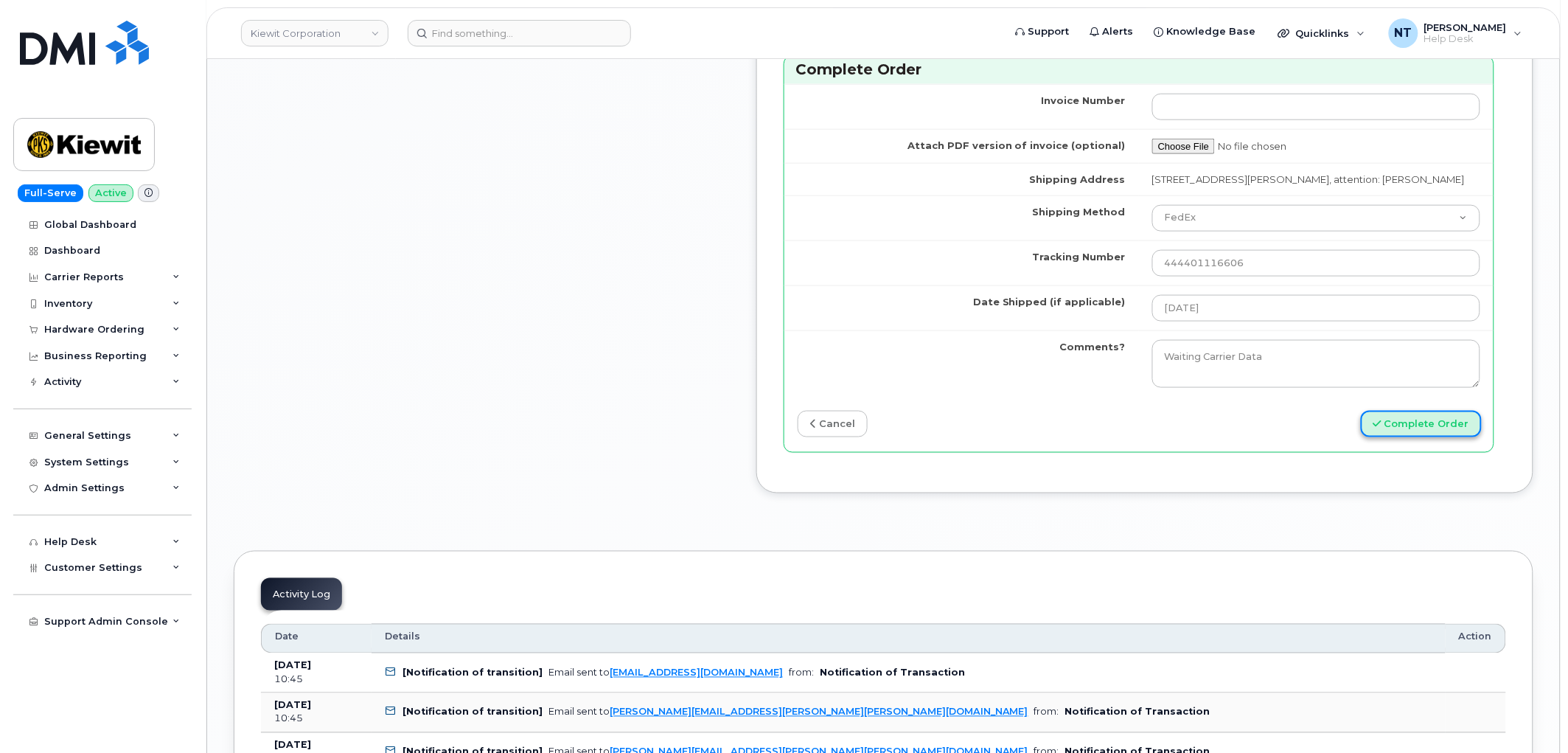
click at [1404, 438] on button "Complete Order" at bounding box center [1422, 424] width 121 height 27
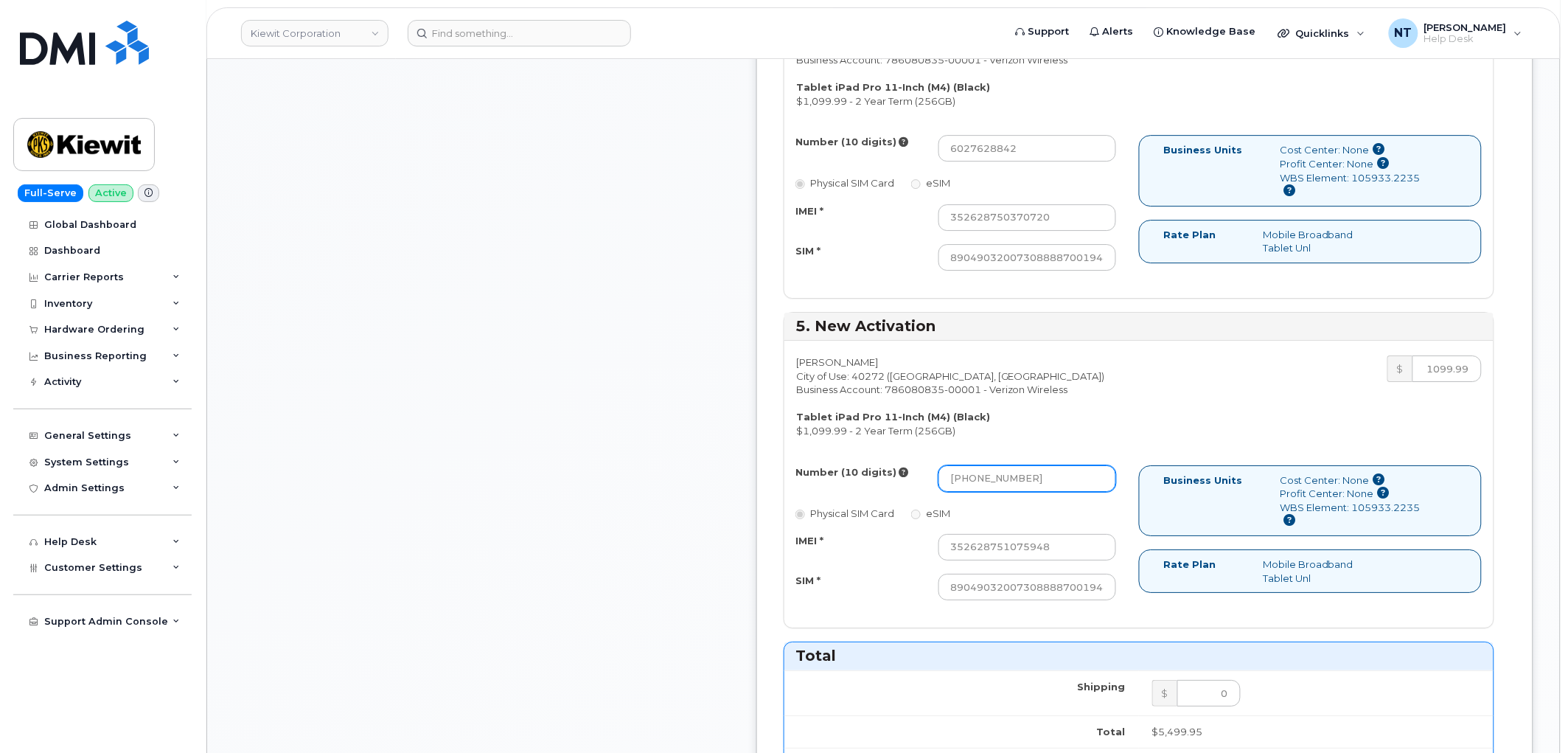
scroll to position [1594, 0]
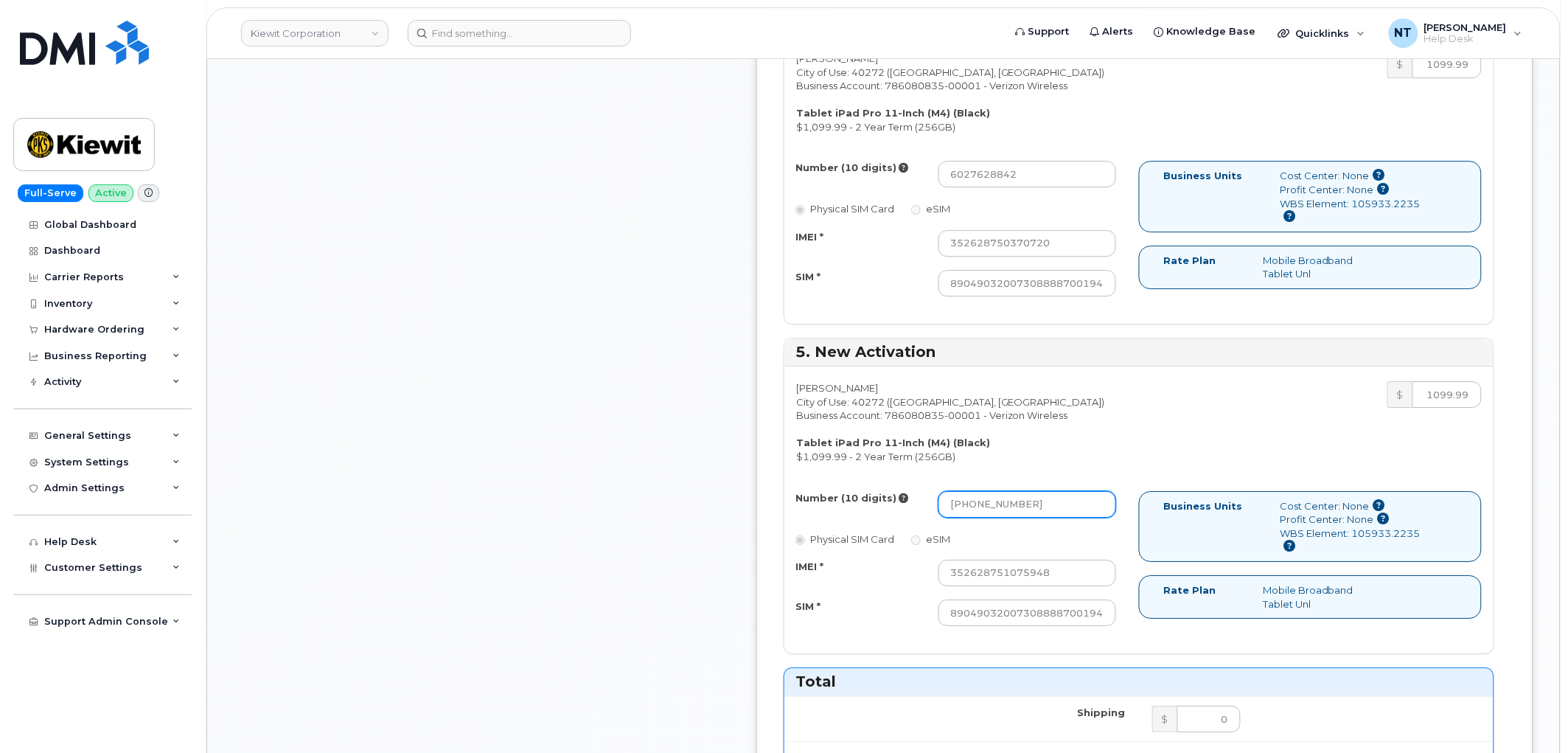
click at [1011, 507] on input "602-762-5516" at bounding box center [1027, 504] width 178 height 26
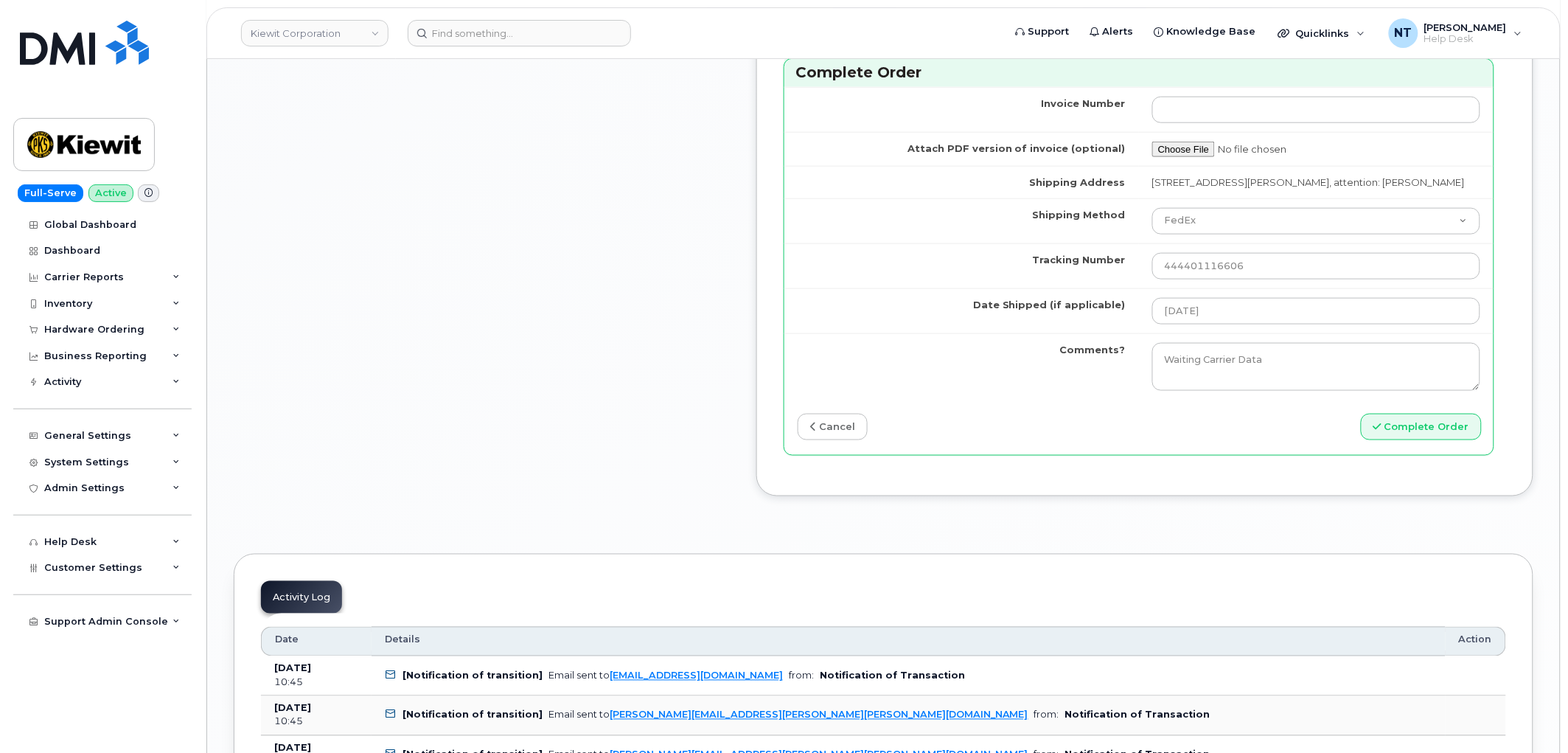
scroll to position [2576, 0]
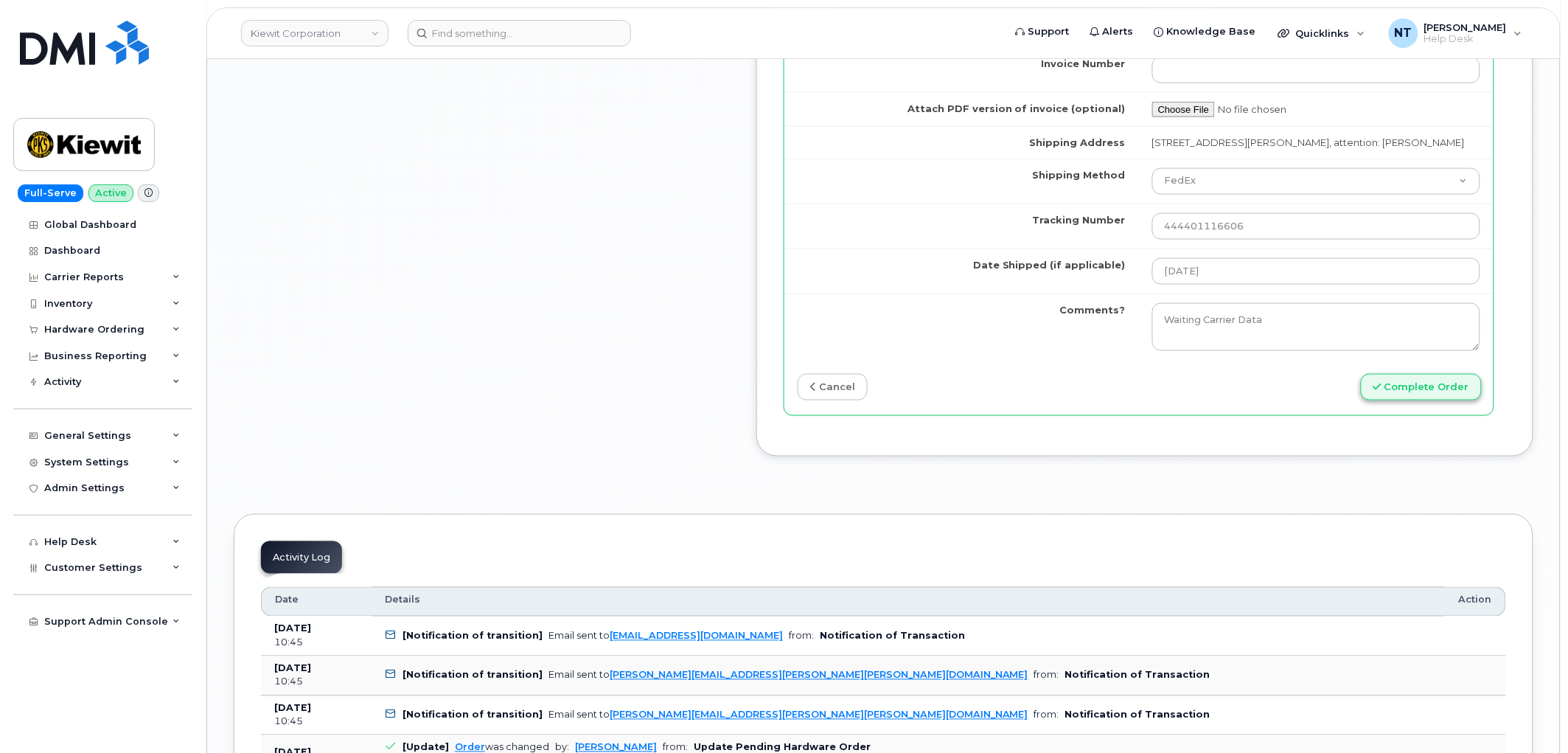
type input "6027625516"
click at [1445, 401] on button "Complete Order" at bounding box center [1422, 388] width 121 height 27
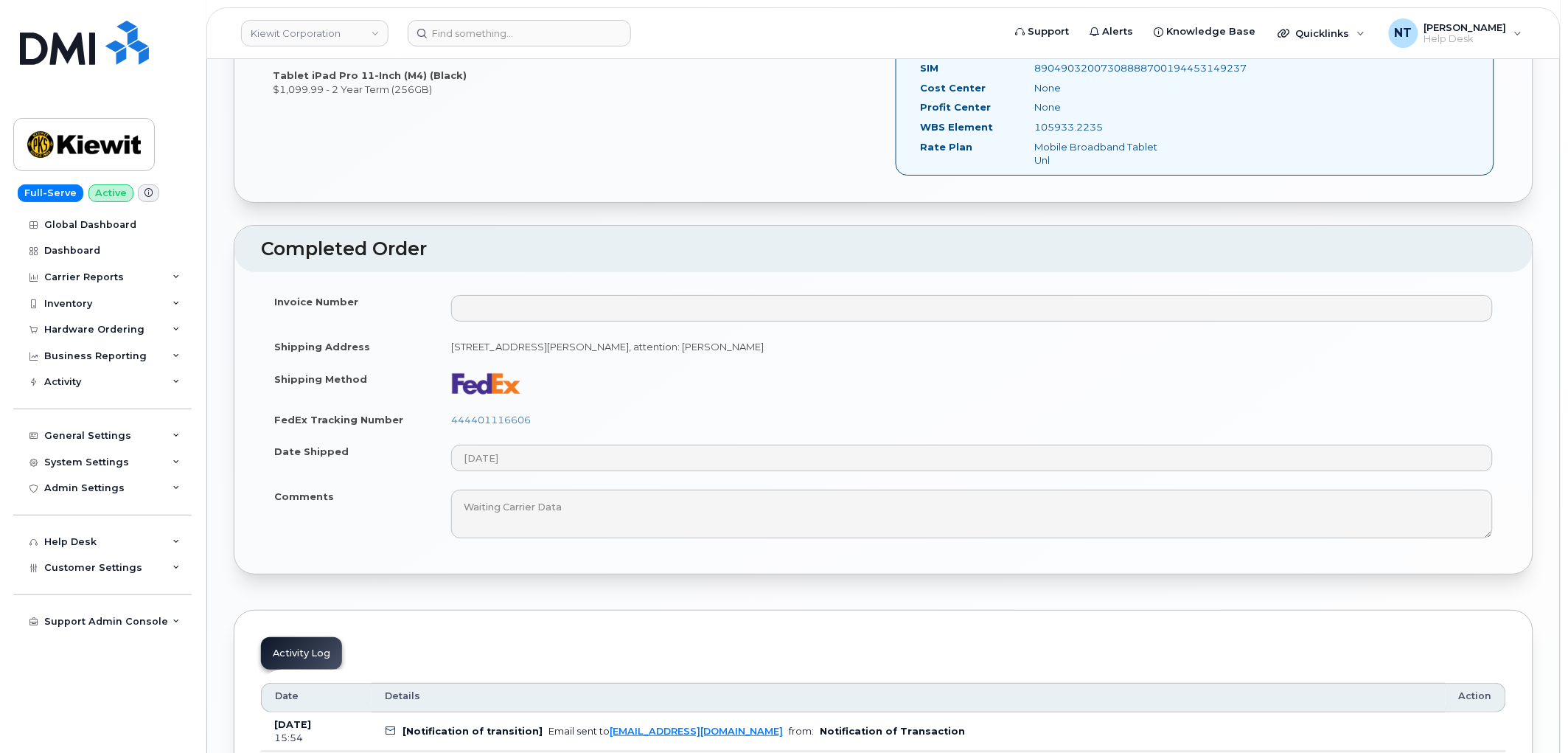
scroll to position [1884, 0]
